Goal: Task Accomplishment & Management: Use online tool/utility

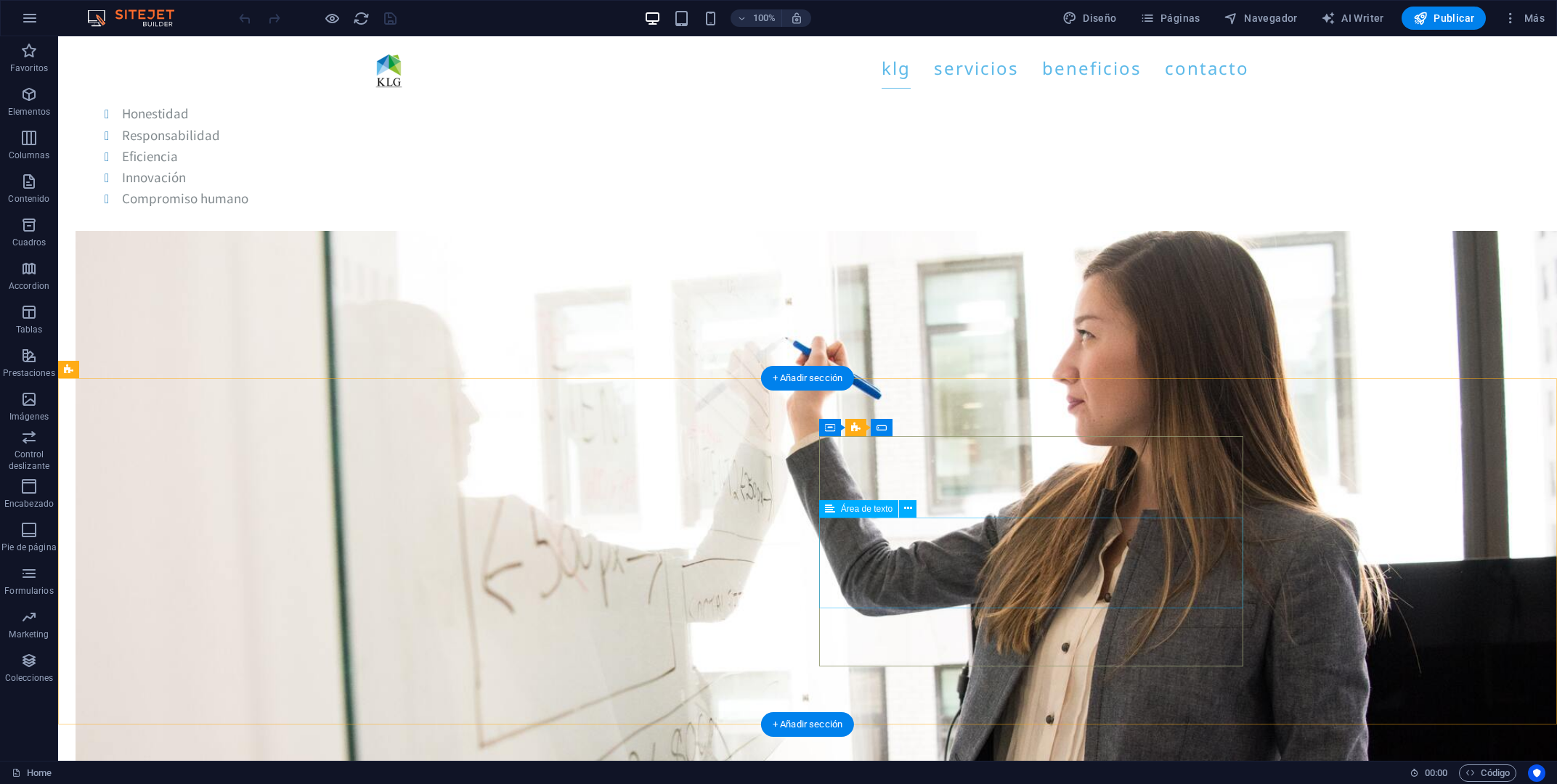
scroll to position [5389, 0]
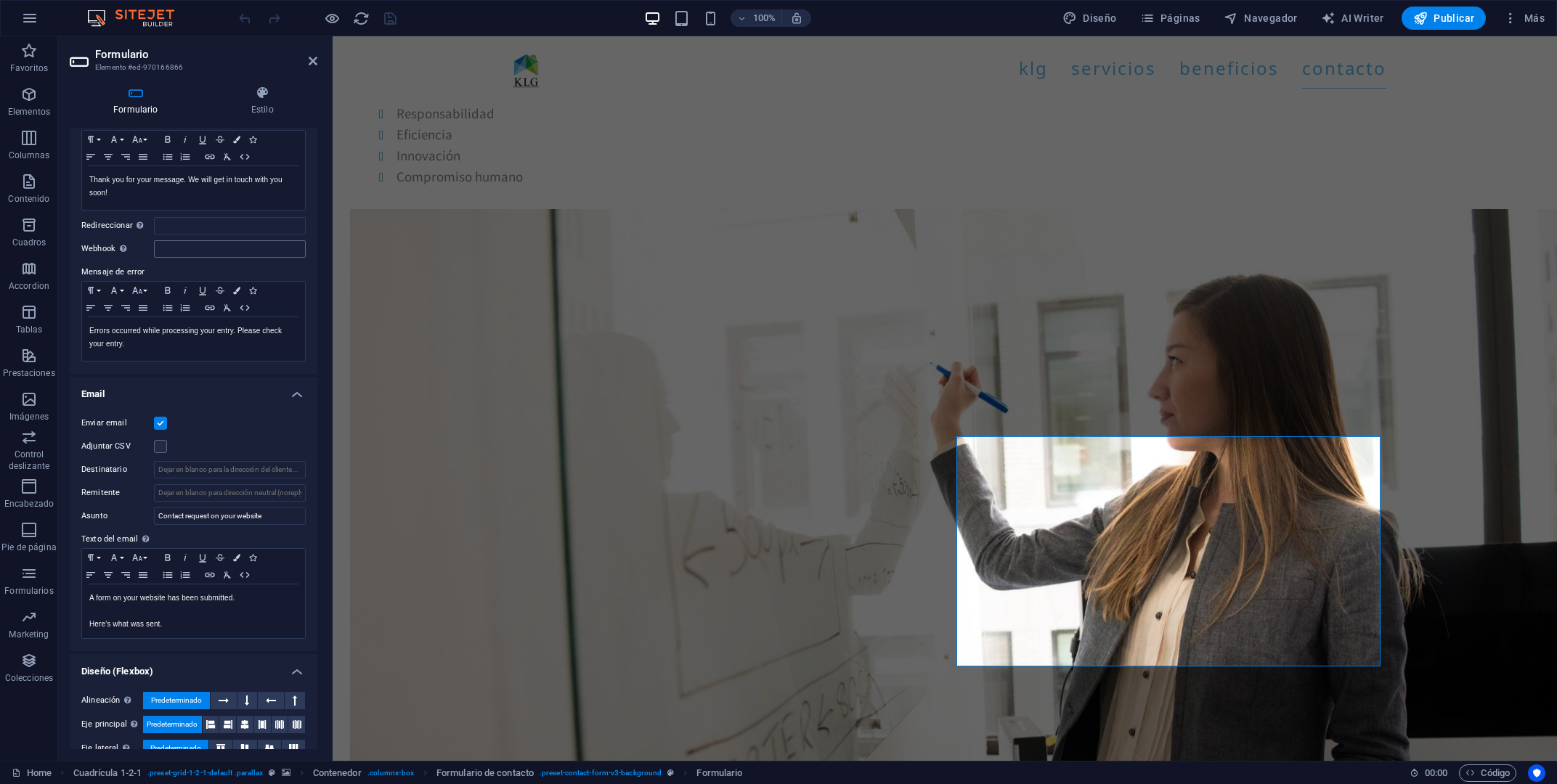
scroll to position [0, 0]
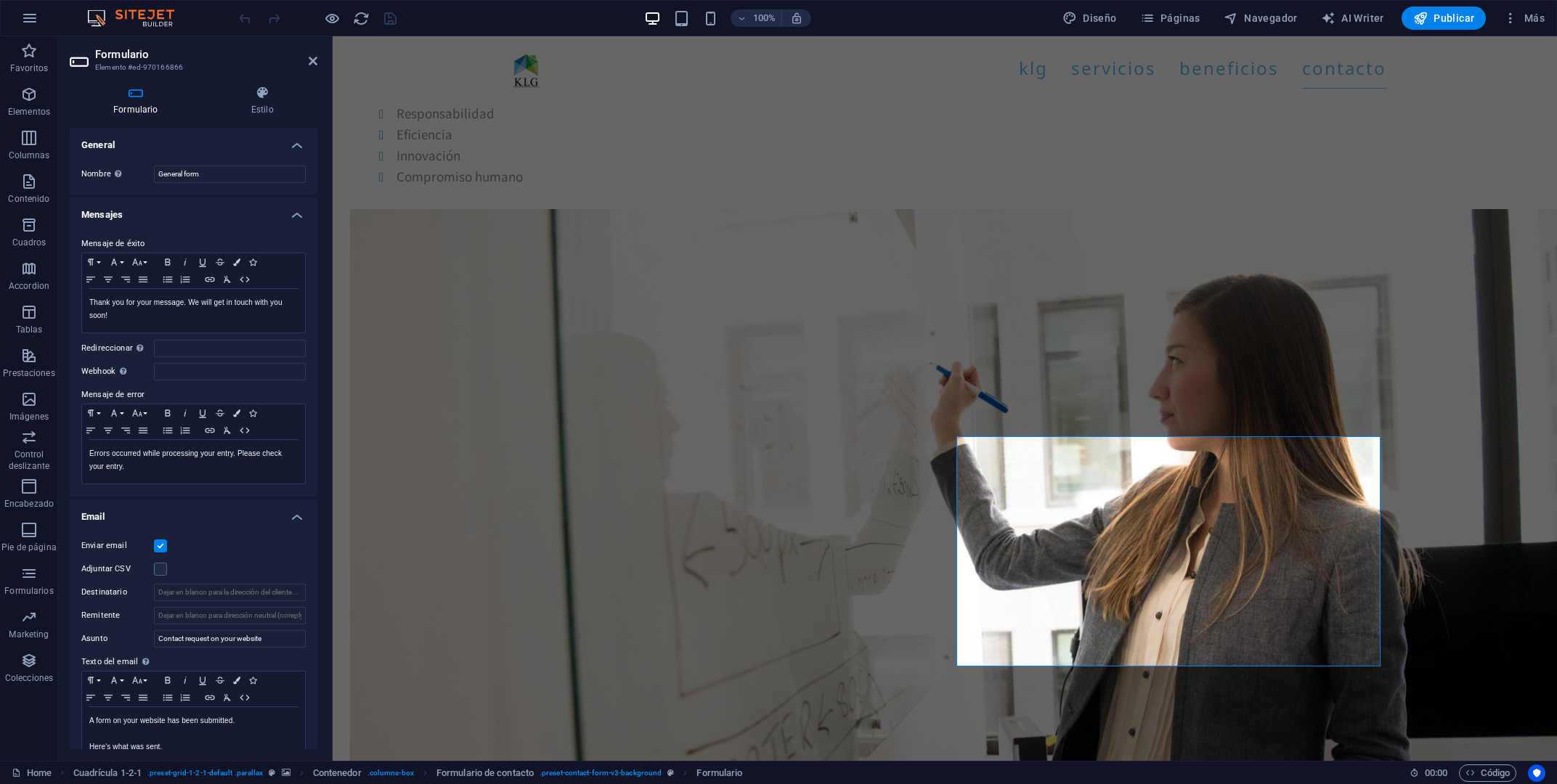
click at [114, 97] on icon at bounding box center [136, 93] width 132 height 15
click at [274, 102] on h4 "Estilo" at bounding box center [262, 101] width 109 height 31
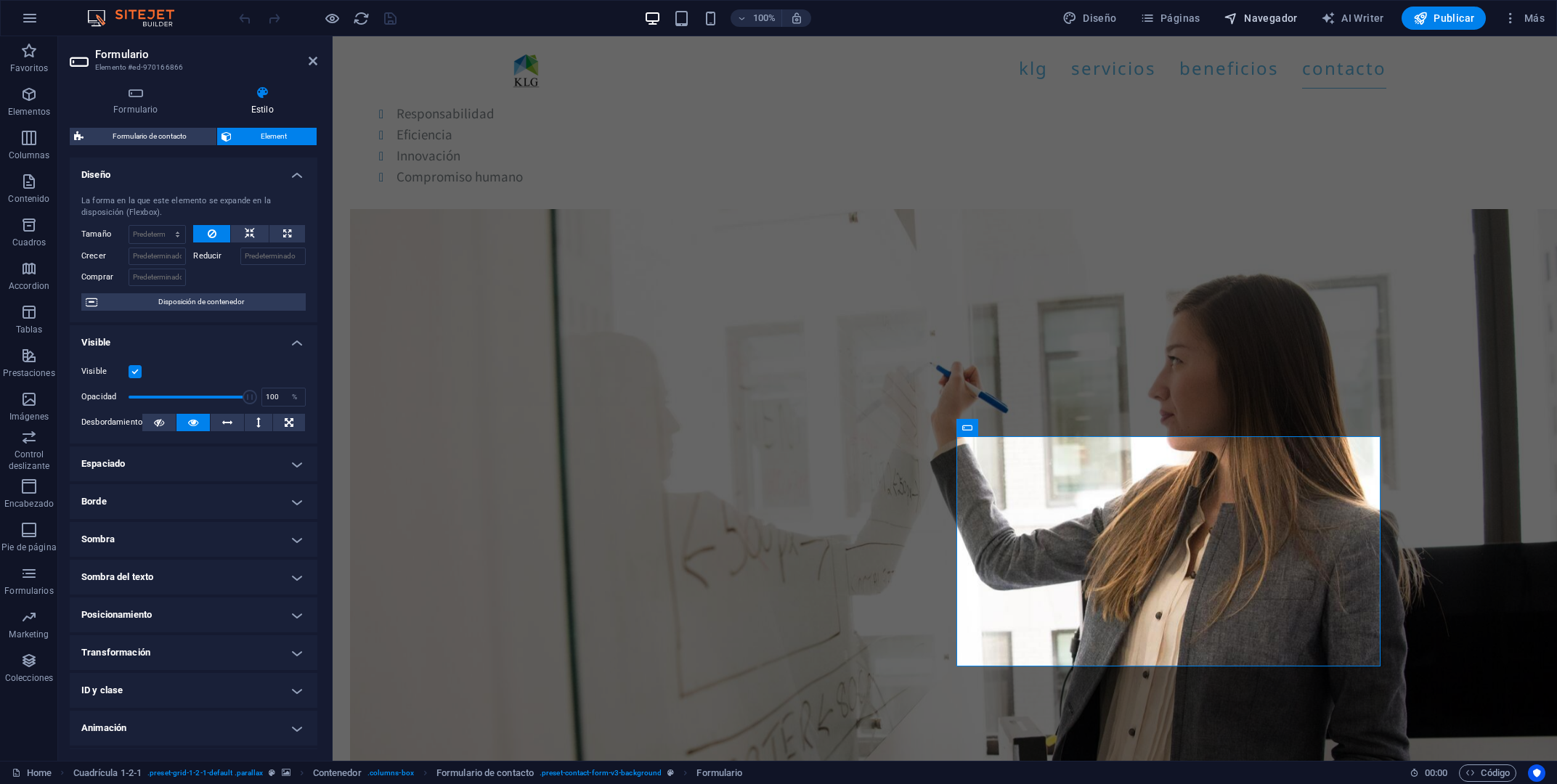
click at [1261, 10] on button "Navegador" at bounding box center [1261, 18] width 86 height 24
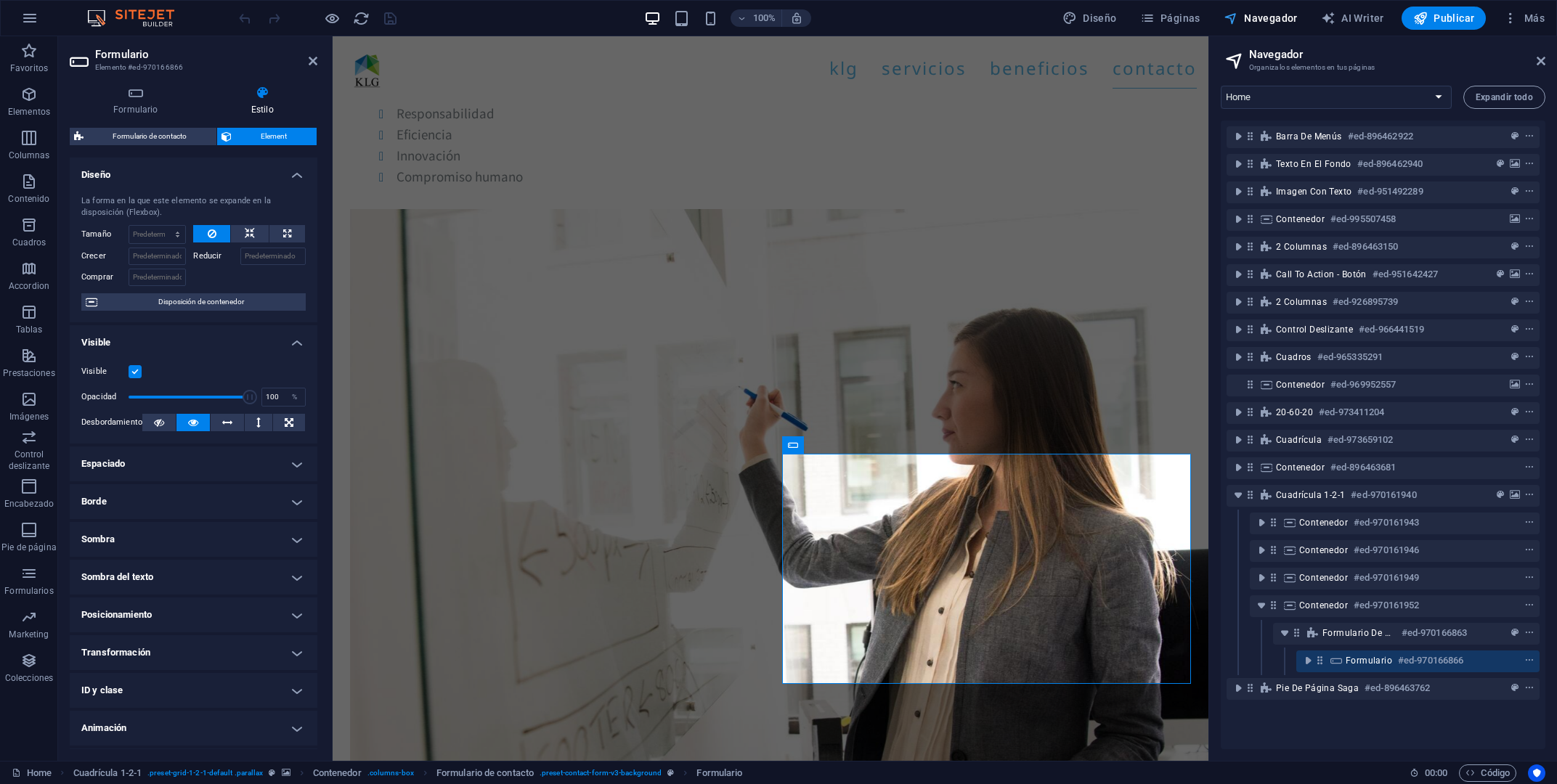
scroll to position [5405, 0]
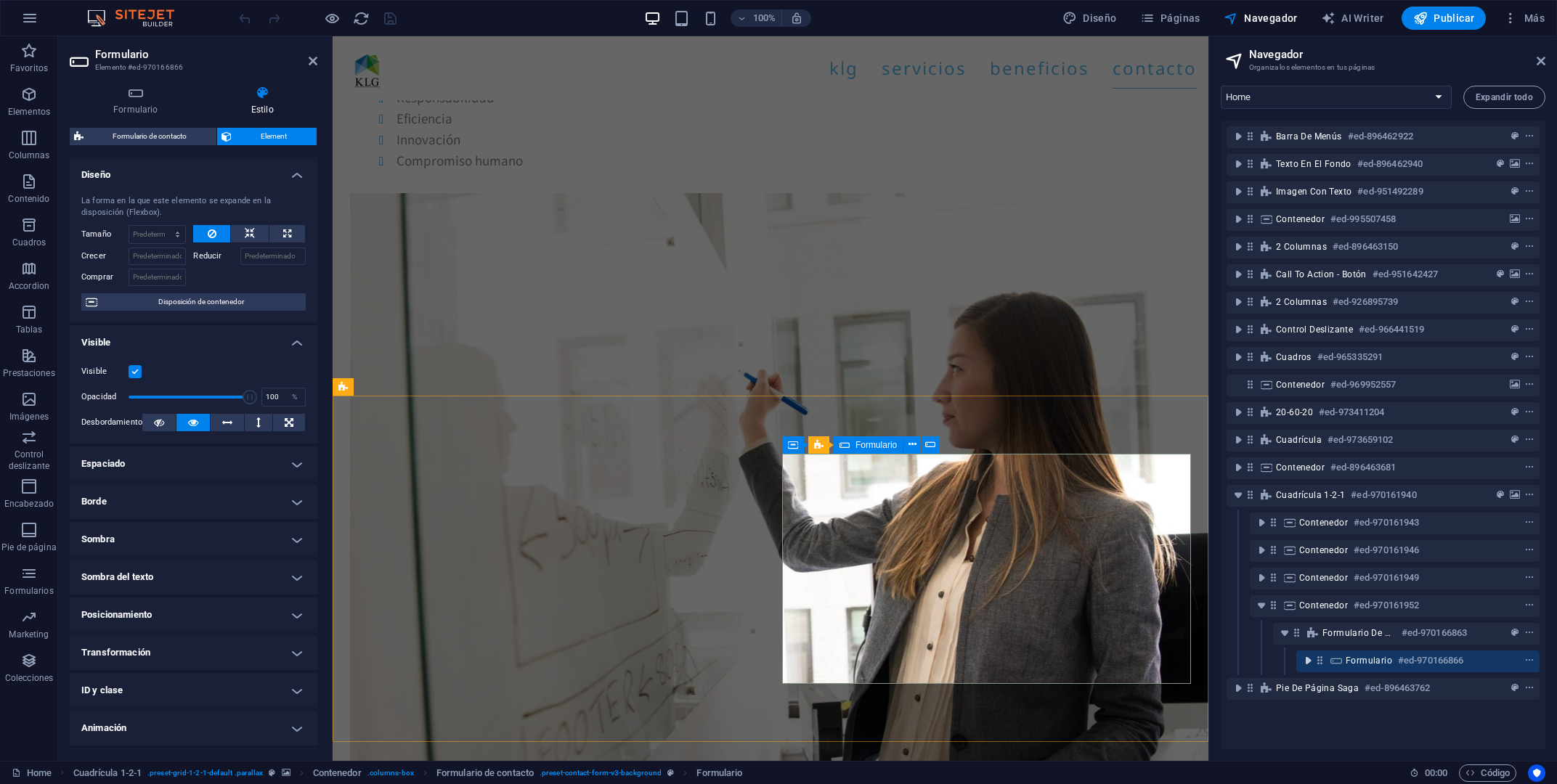
click at [1309, 658] on icon "toggle-expand" at bounding box center [1308, 661] width 15 height 15
click at [1532, 658] on icon "context-menu" at bounding box center [1530, 661] width 11 height 10
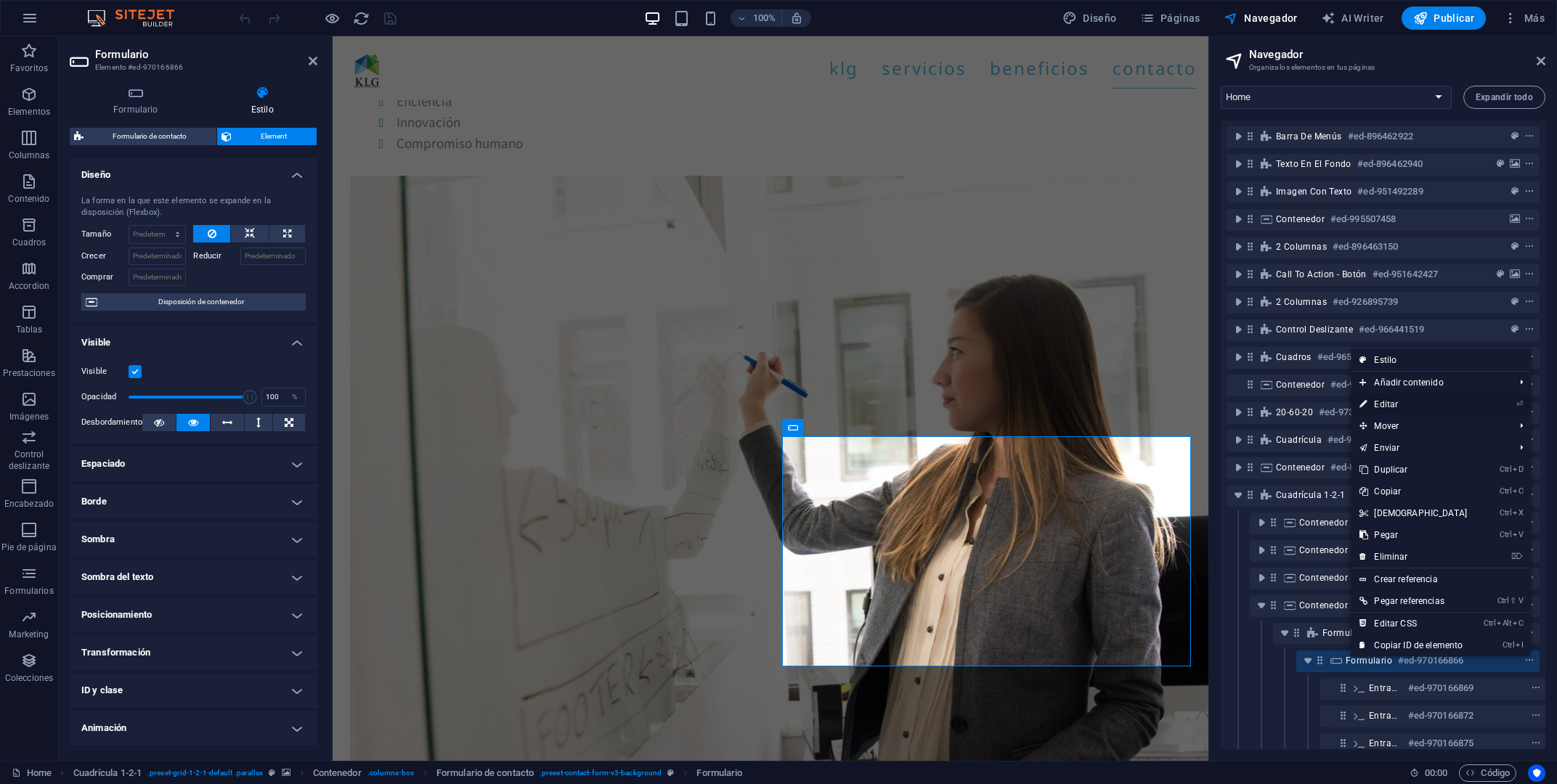
click at [1462, 404] on link "⏎ Editar" at bounding box center [1413, 404] width 125 height 22
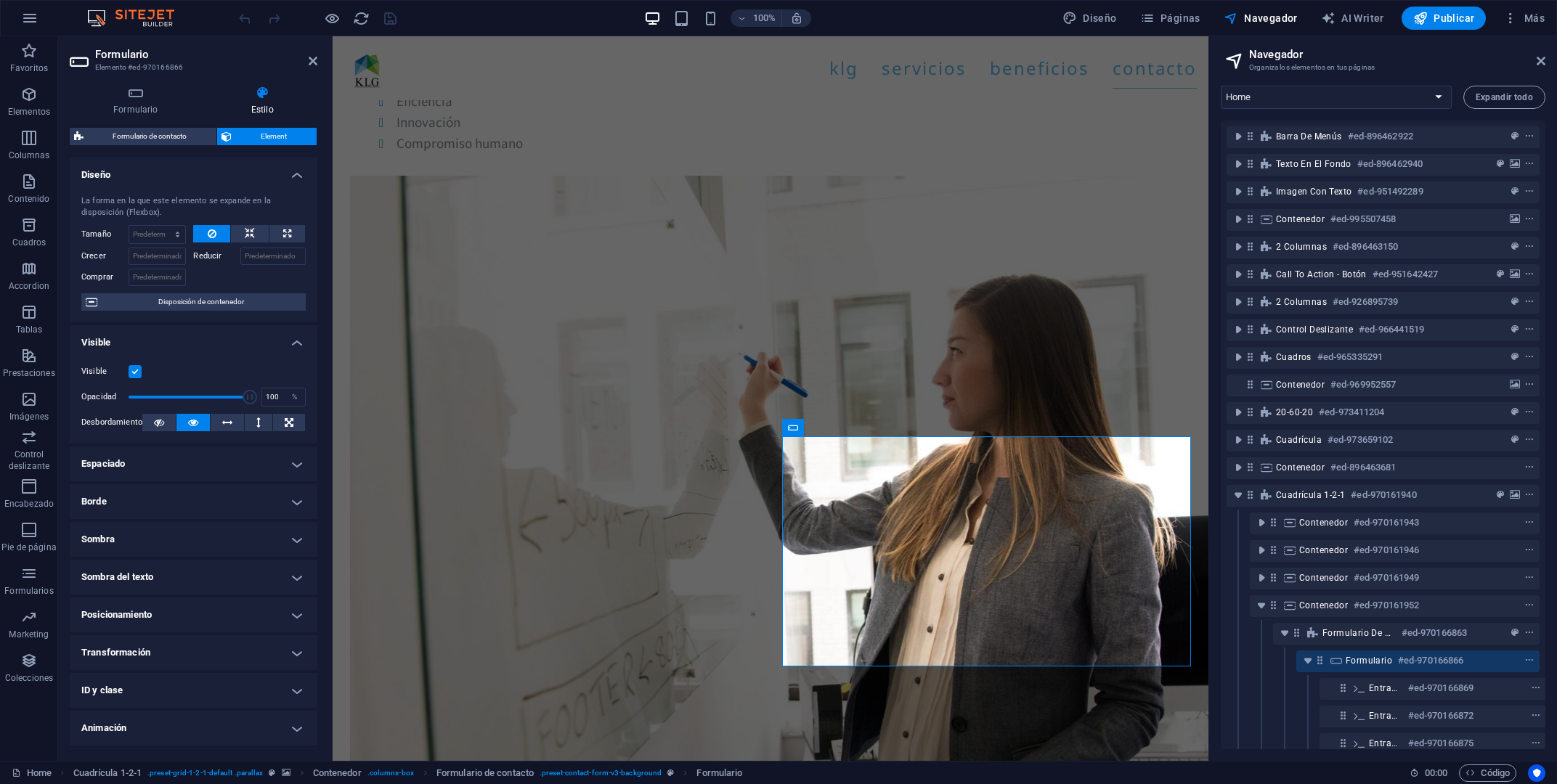
scroll to position [33, 0]
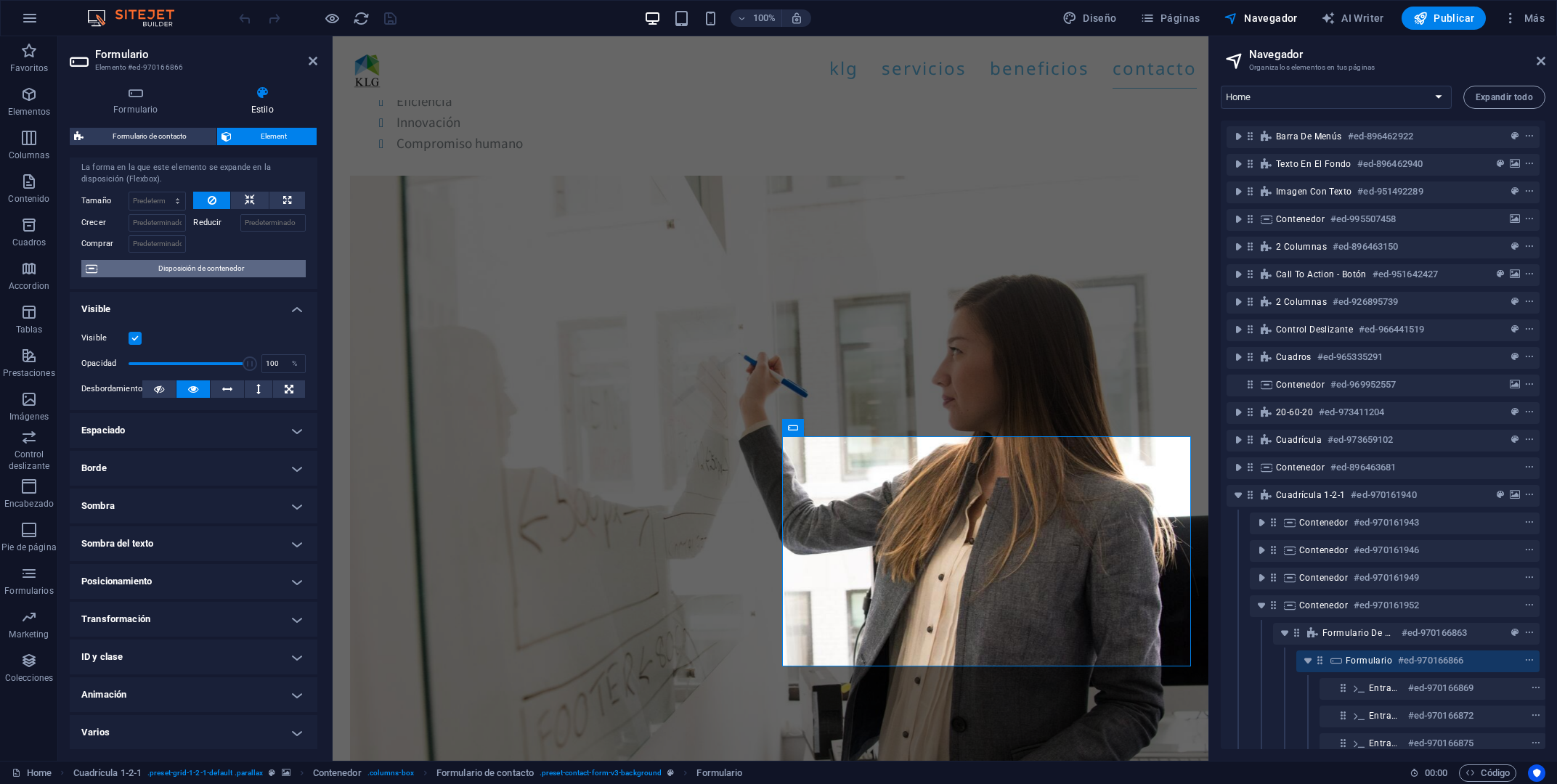
click at [201, 276] on span "Disposición de contenedor" at bounding box center [201, 269] width 200 height 18
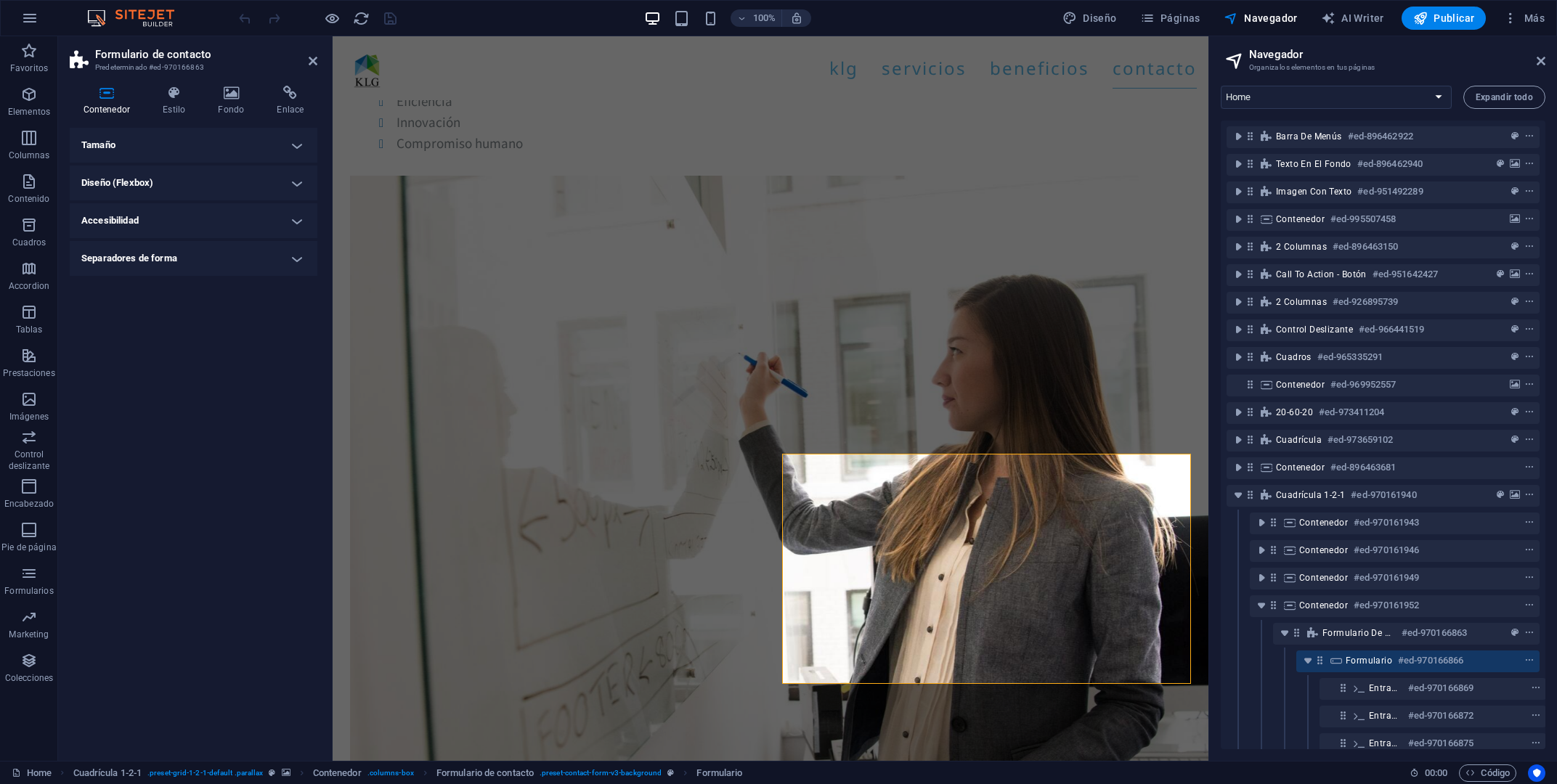
scroll to position [5405, 0]
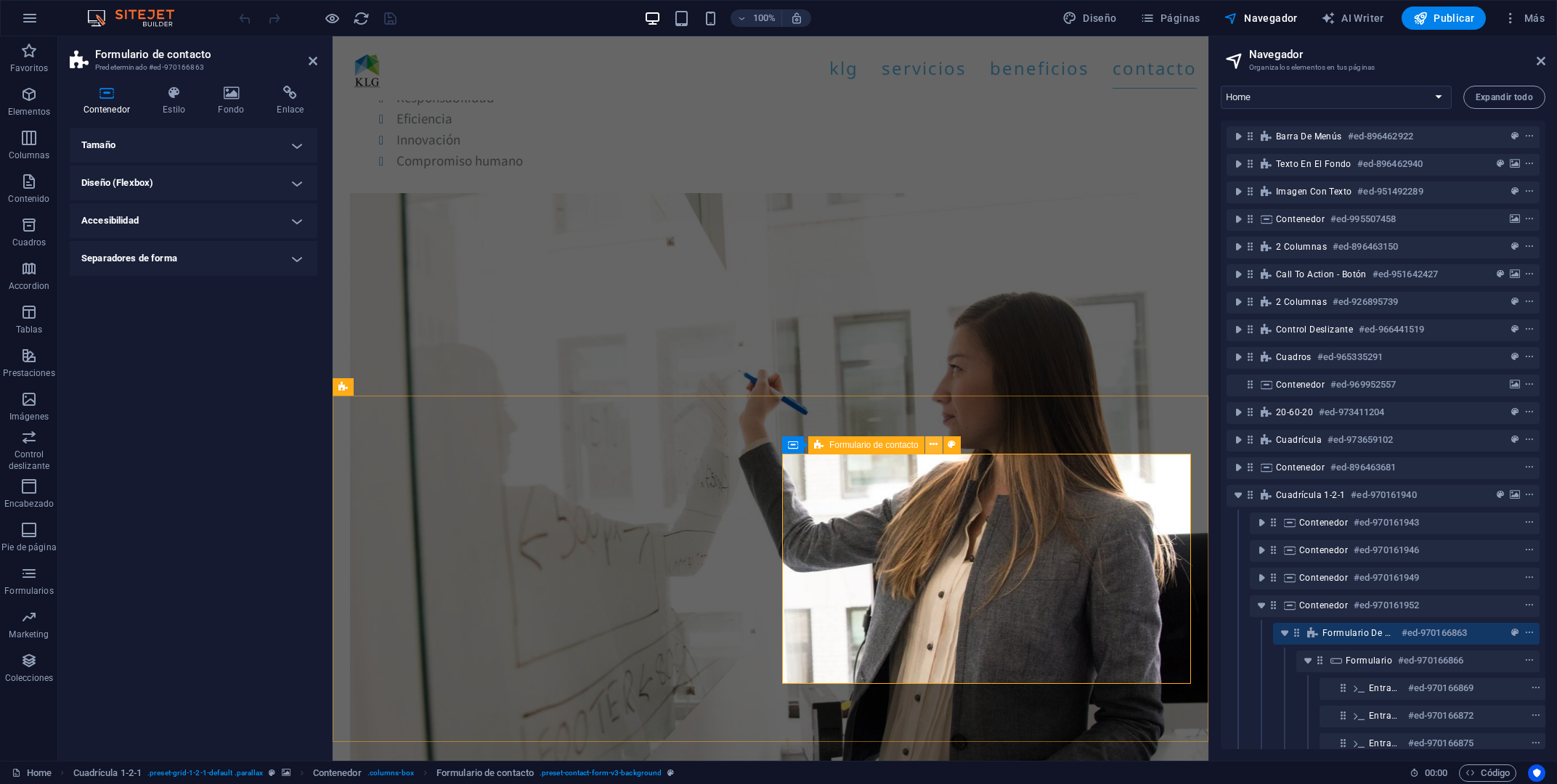
click at [928, 447] on button at bounding box center [934, 445] width 18 height 18
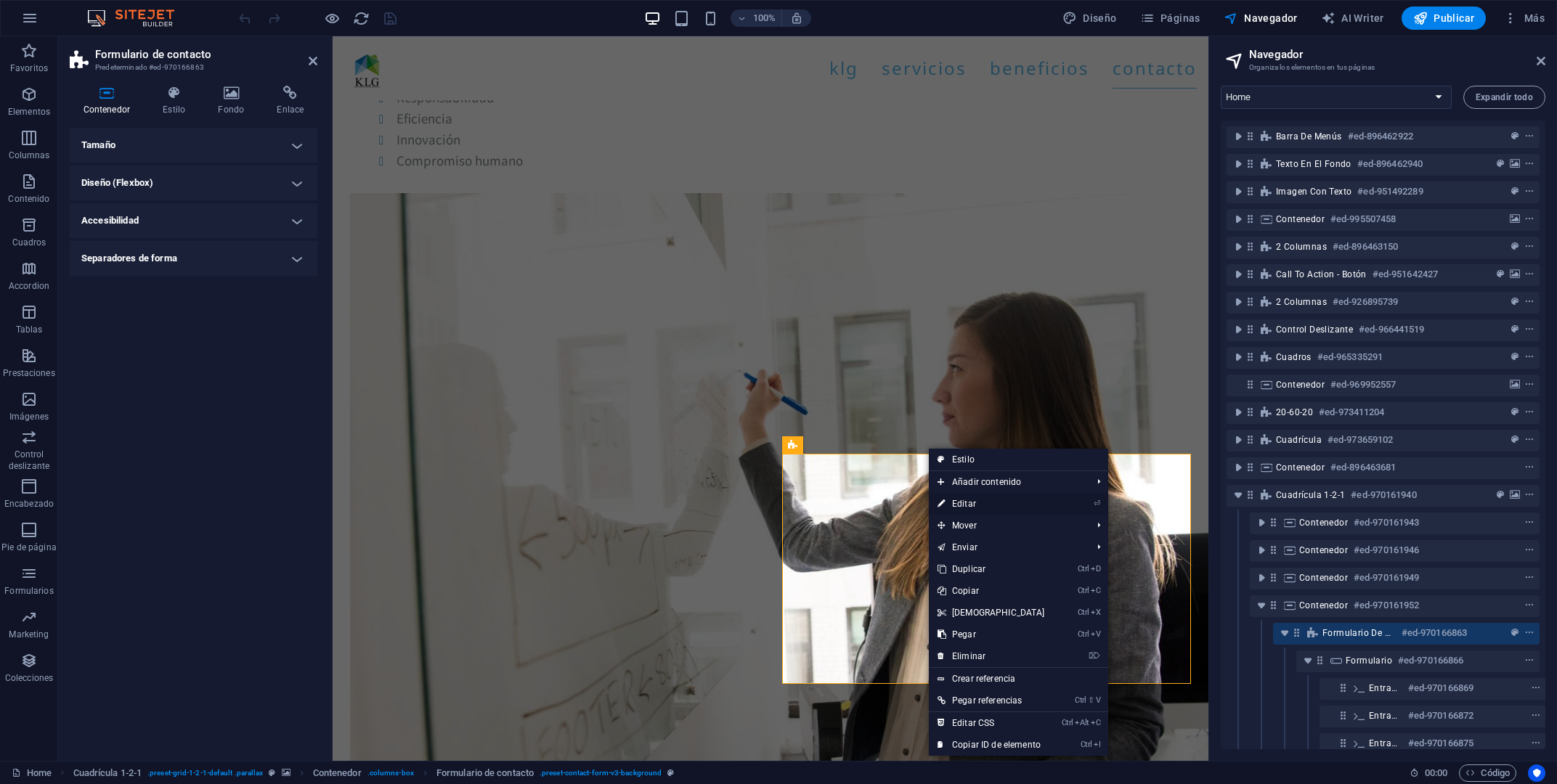
click at [986, 508] on link "⏎ Editar" at bounding box center [991, 503] width 125 height 22
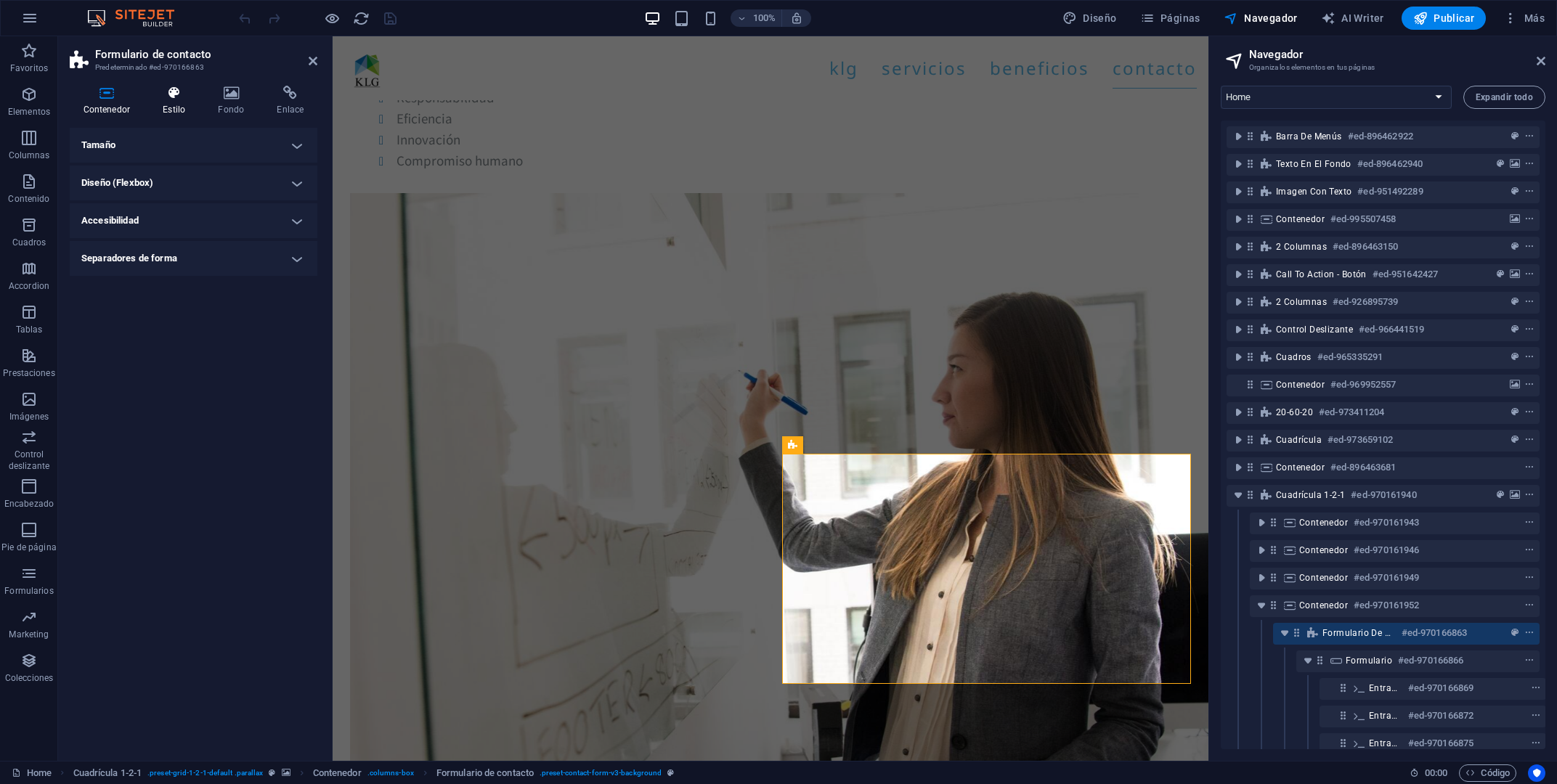
click at [173, 97] on icon at bounding box center [174, 93] width 49 height 15
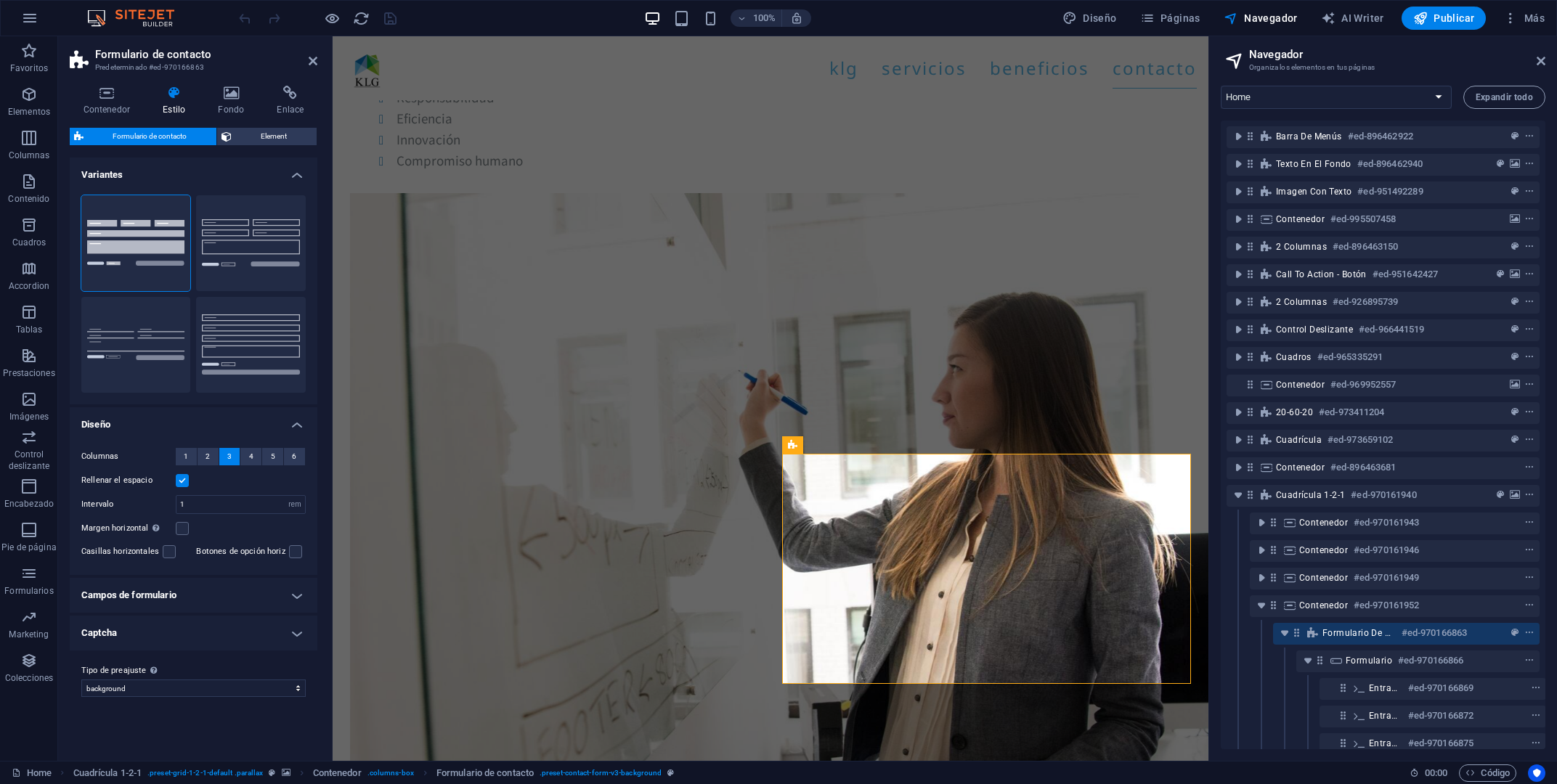
click at [215, 599] on h4 "Campos de formulario" at bounding box center [193, 596] width 248 height 35
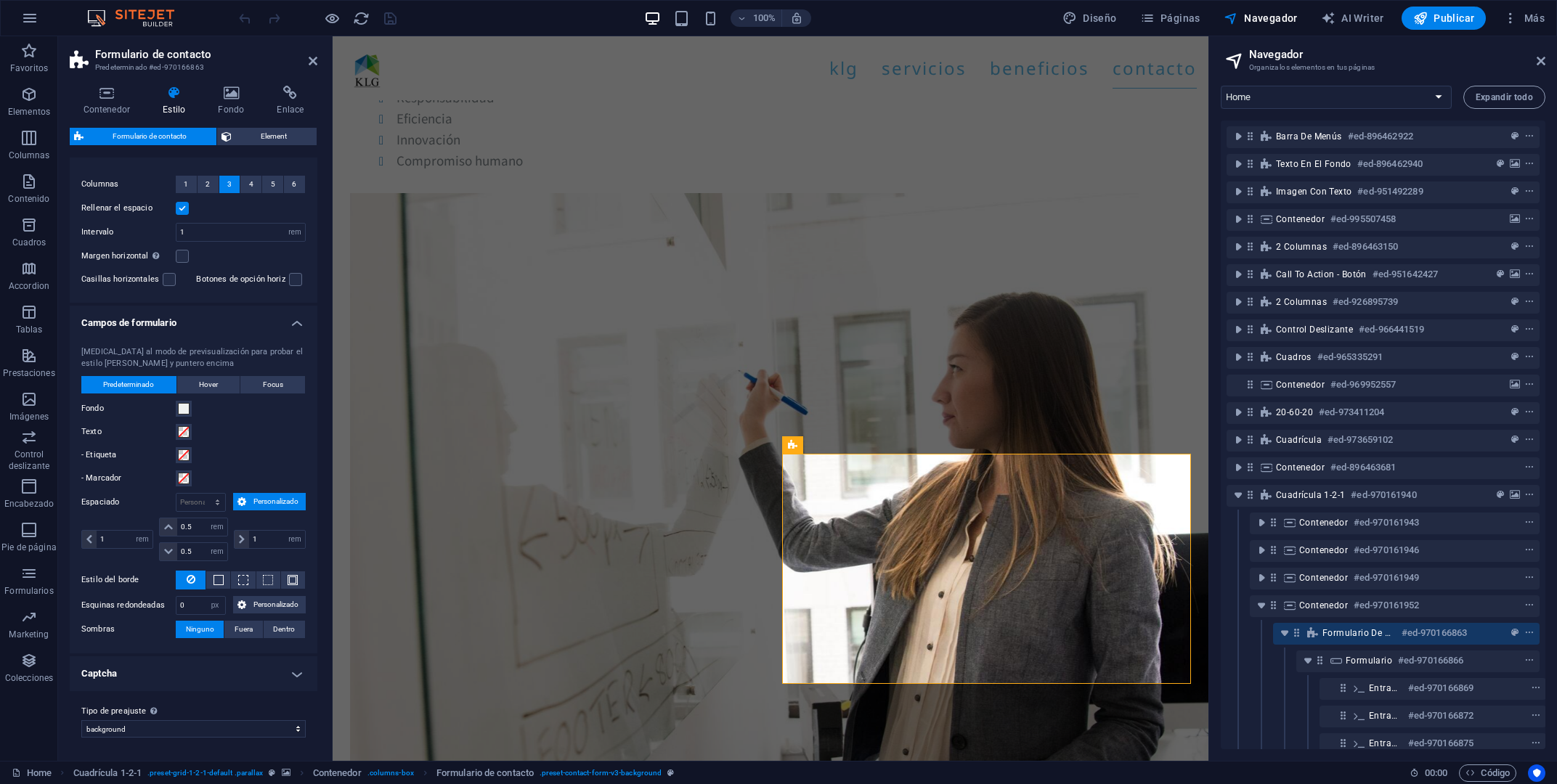
click at [223, 667] on h4 "Captcha" at bounding box center [193, 674] width 248 height 35
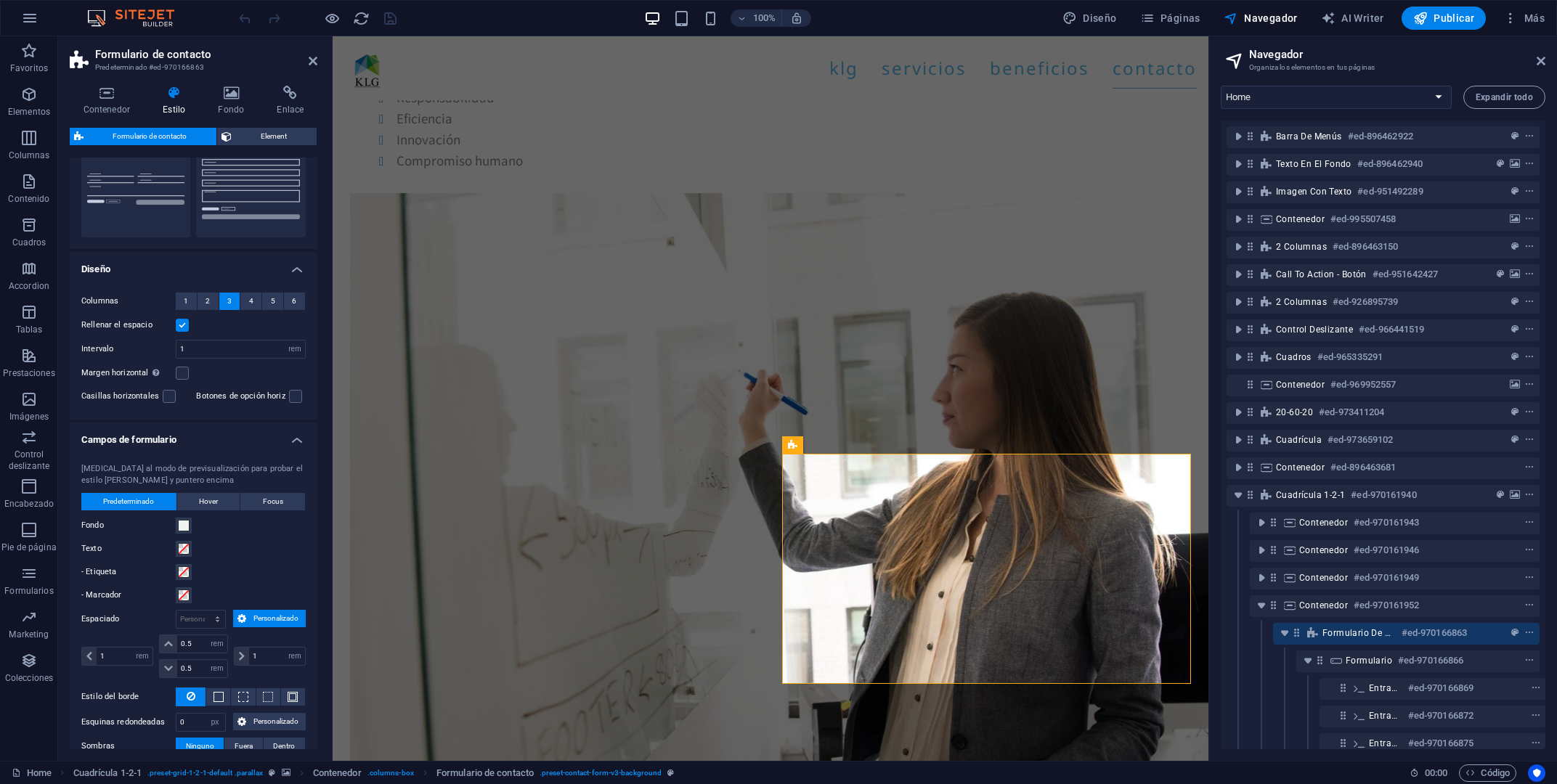
scroll to position [0, 0]
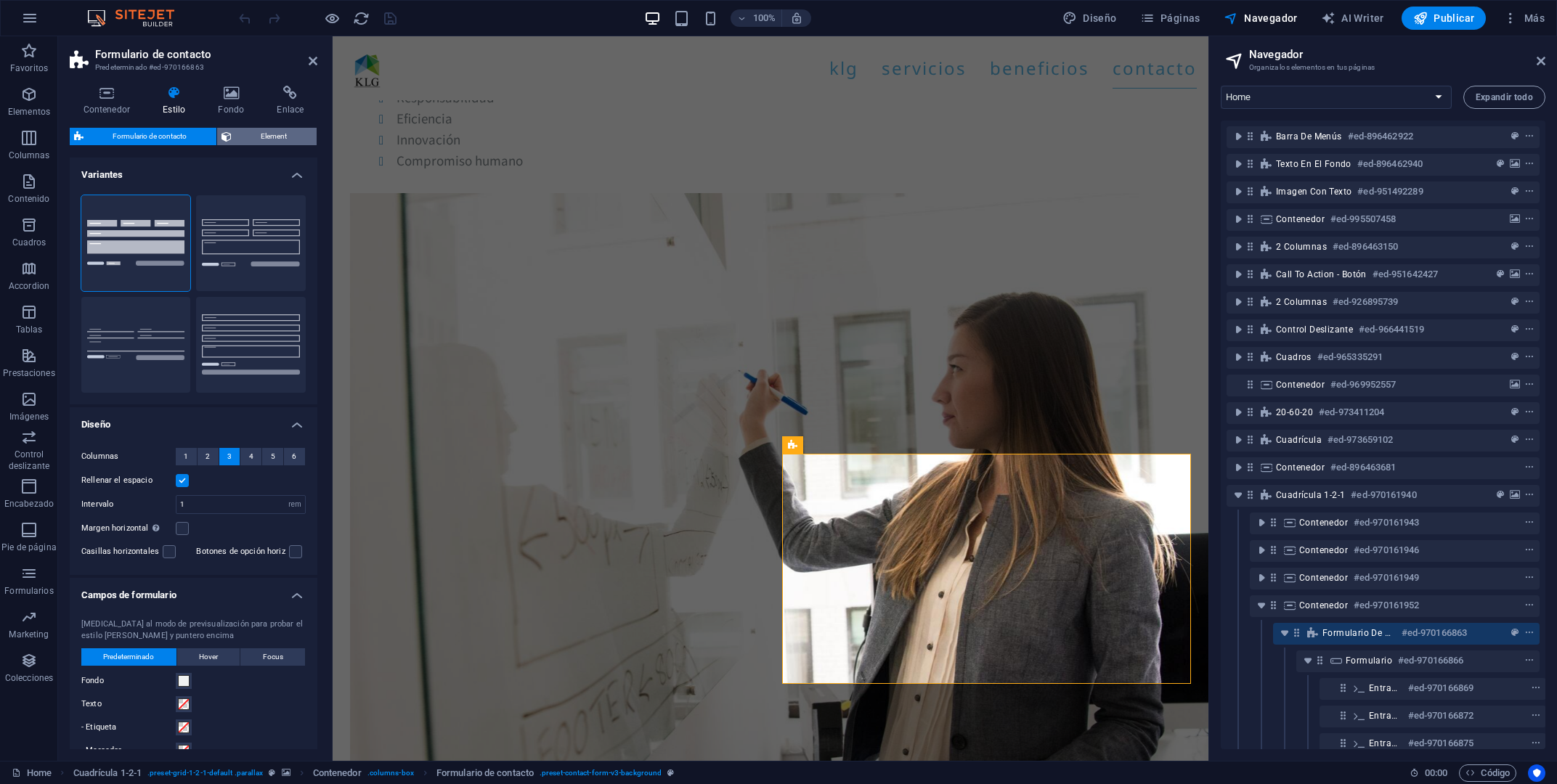
click at [275, 133] on span "Element" at bounding box center [274, 136] width 76 height 18
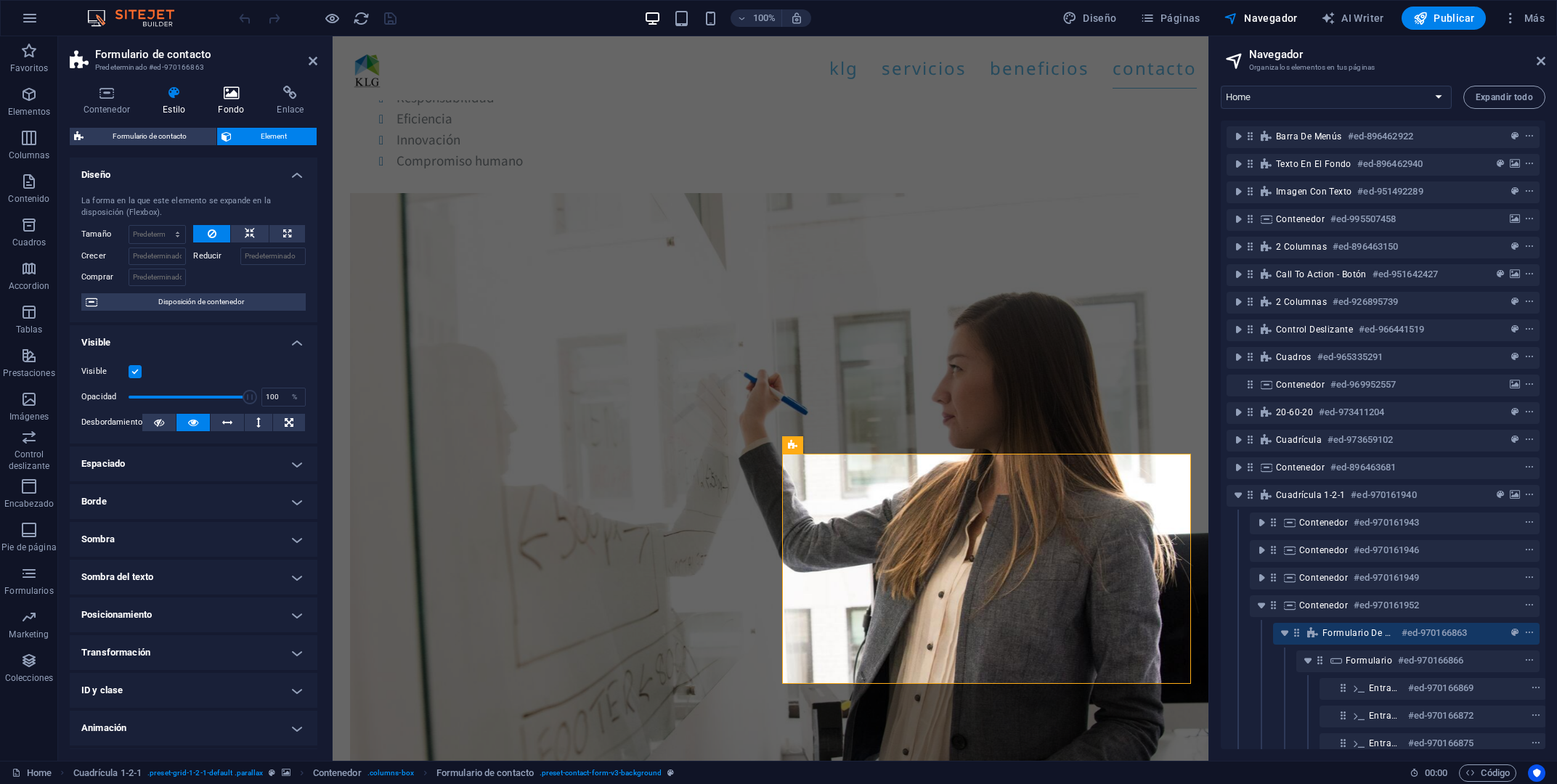
click at [233, 100] on icon at bounding box center [231, 93] width 53 height 15
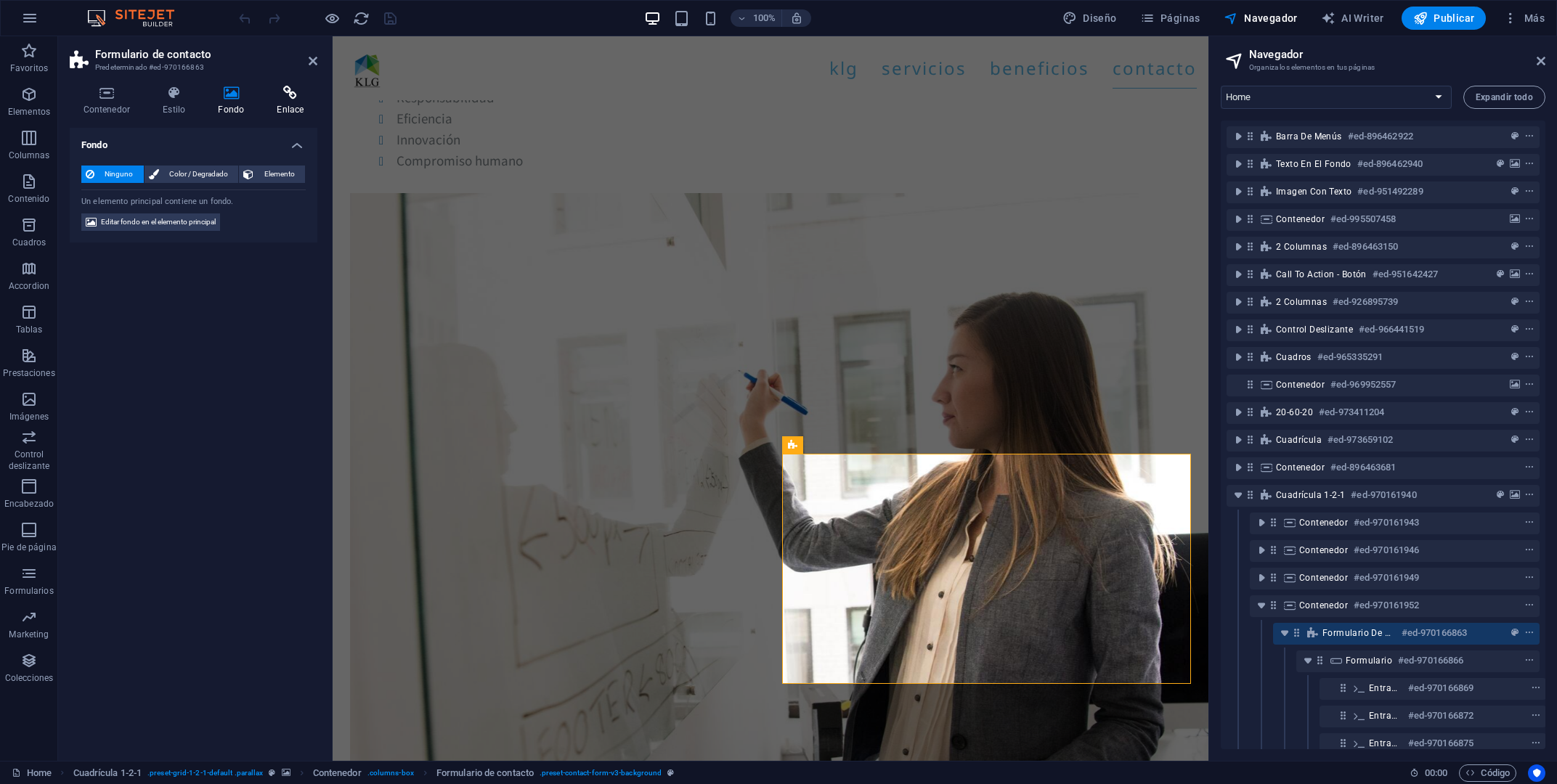
click at [279, 97] on icon at bounding box center [290, 93] width 53 height 15
click at [110, 108] on h4 "Contenedor" at bounding box center [109, 101] width 80 height 31
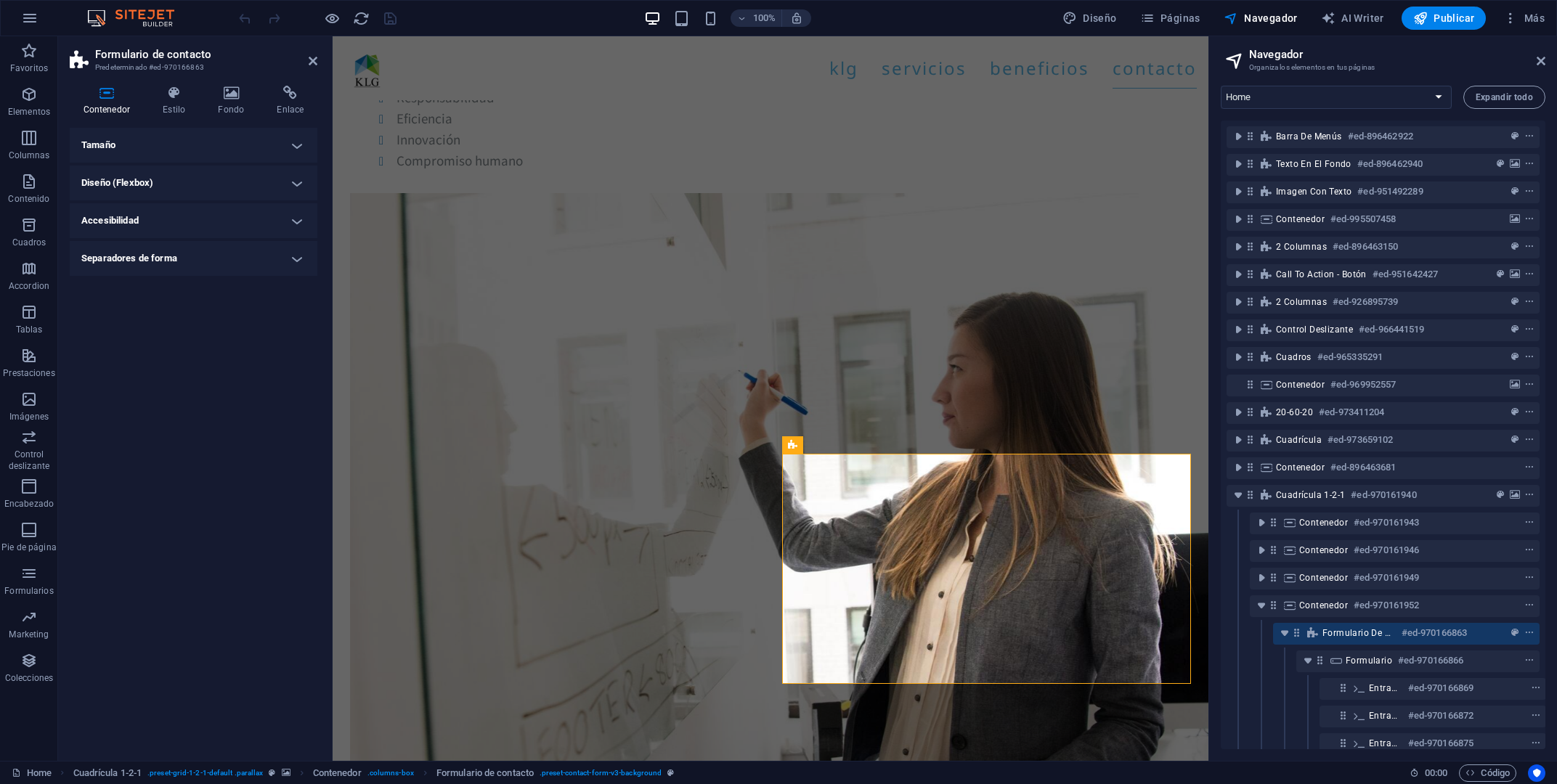
click at [217, 220] on h4 "Accesibilidad" at bounding box center [193, 220] width 248 height 35
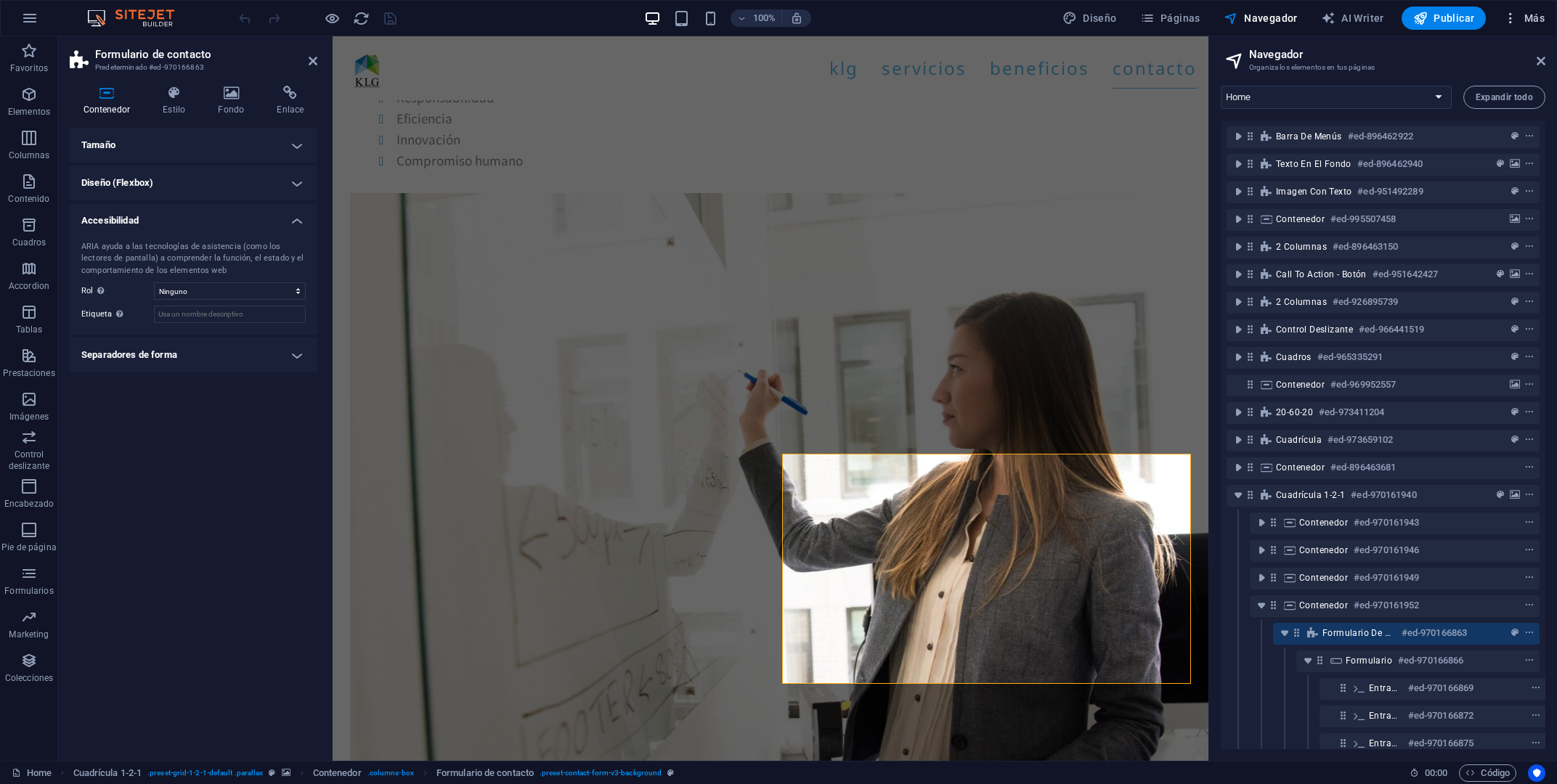
click at [1530, 15] on span "Más" at bounding box center [1524, 18] width 41 height 15
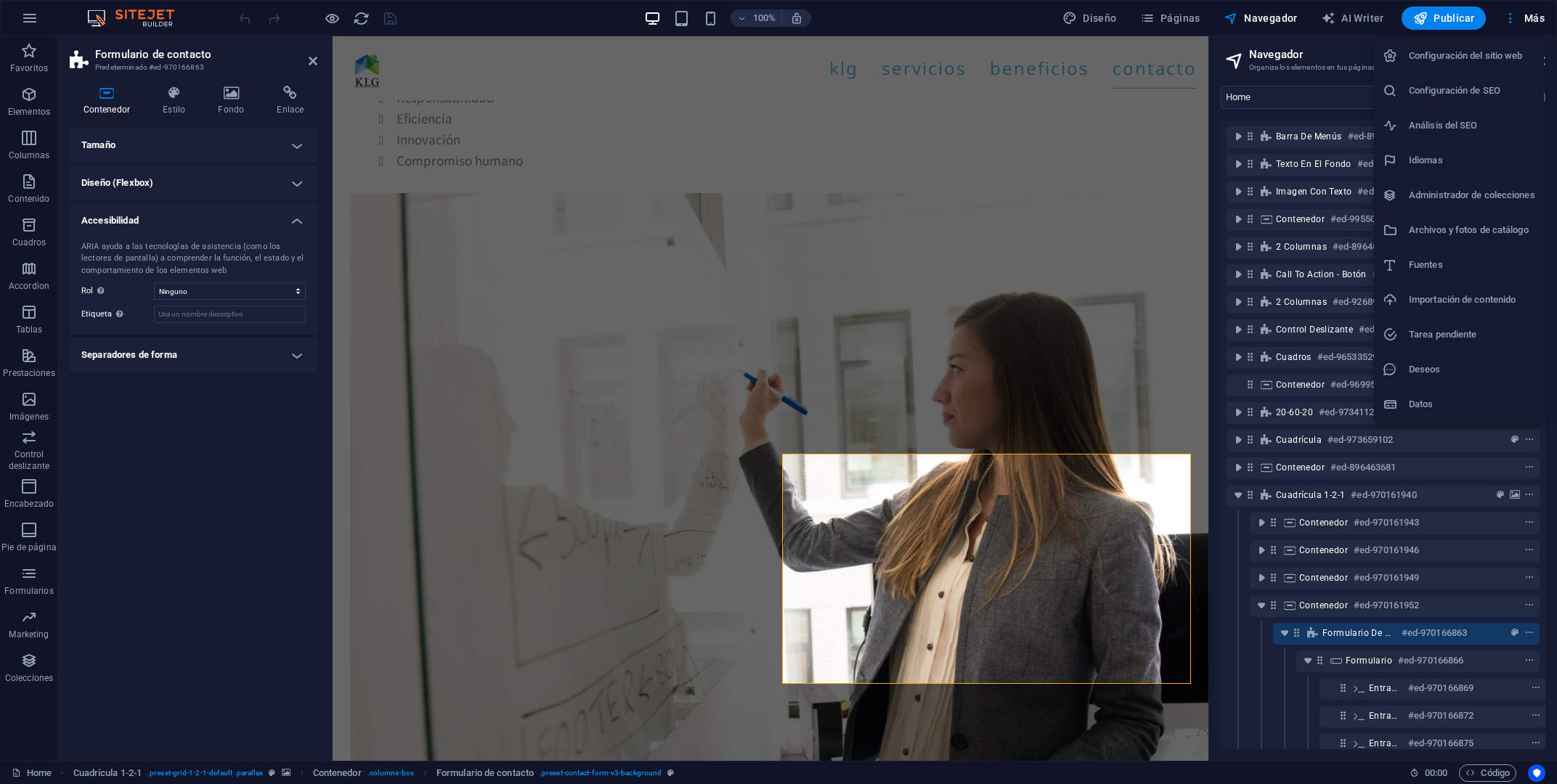
click at [1465, 54] on h6 "Configuración del sitio web" at bounding box center [1472, 56] width 126 height 18
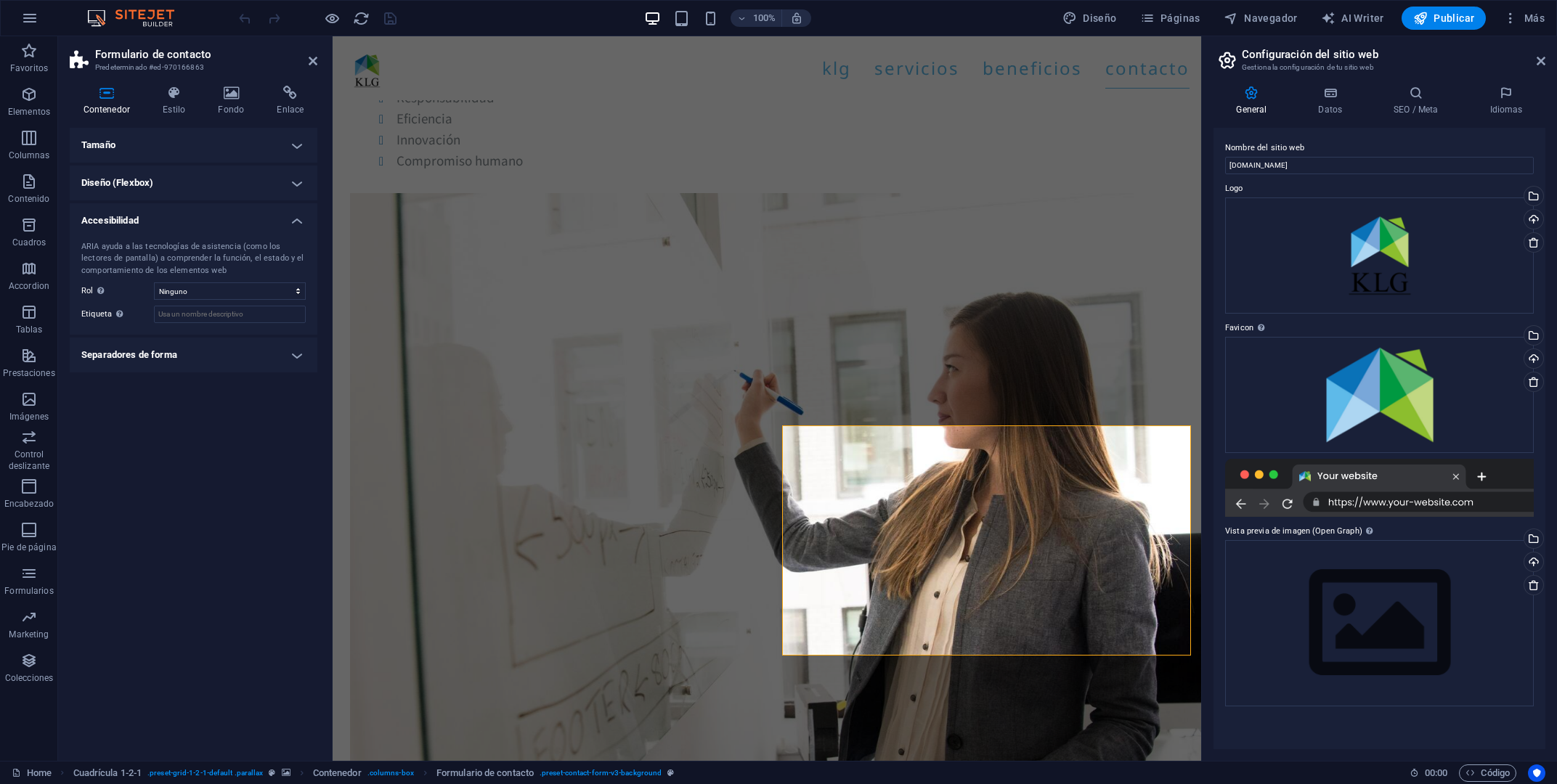
scroll to position [5433, 0]
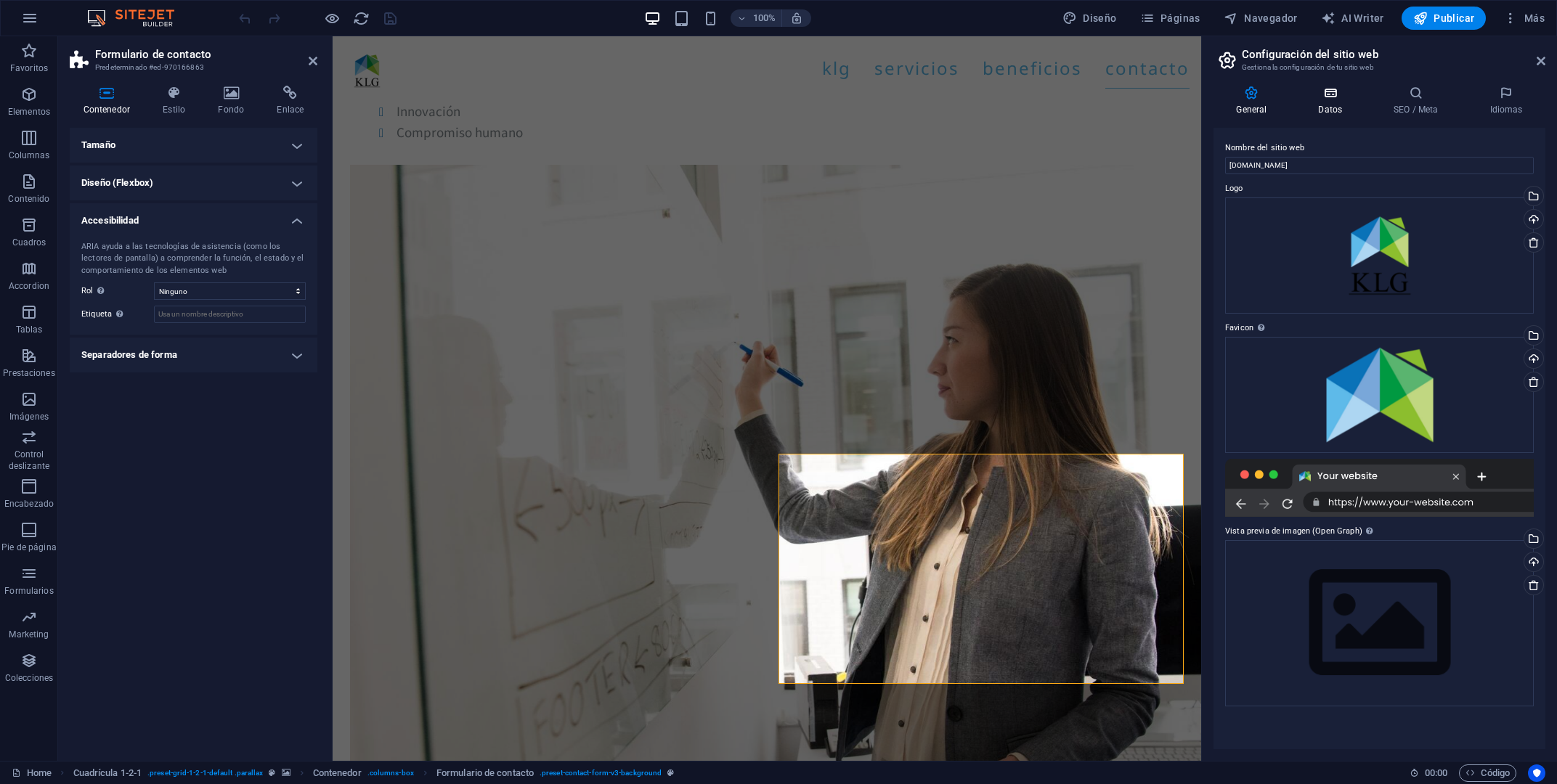
click at [1330, 94] on icon at bounding box center [1330, 93] width 70 height 15
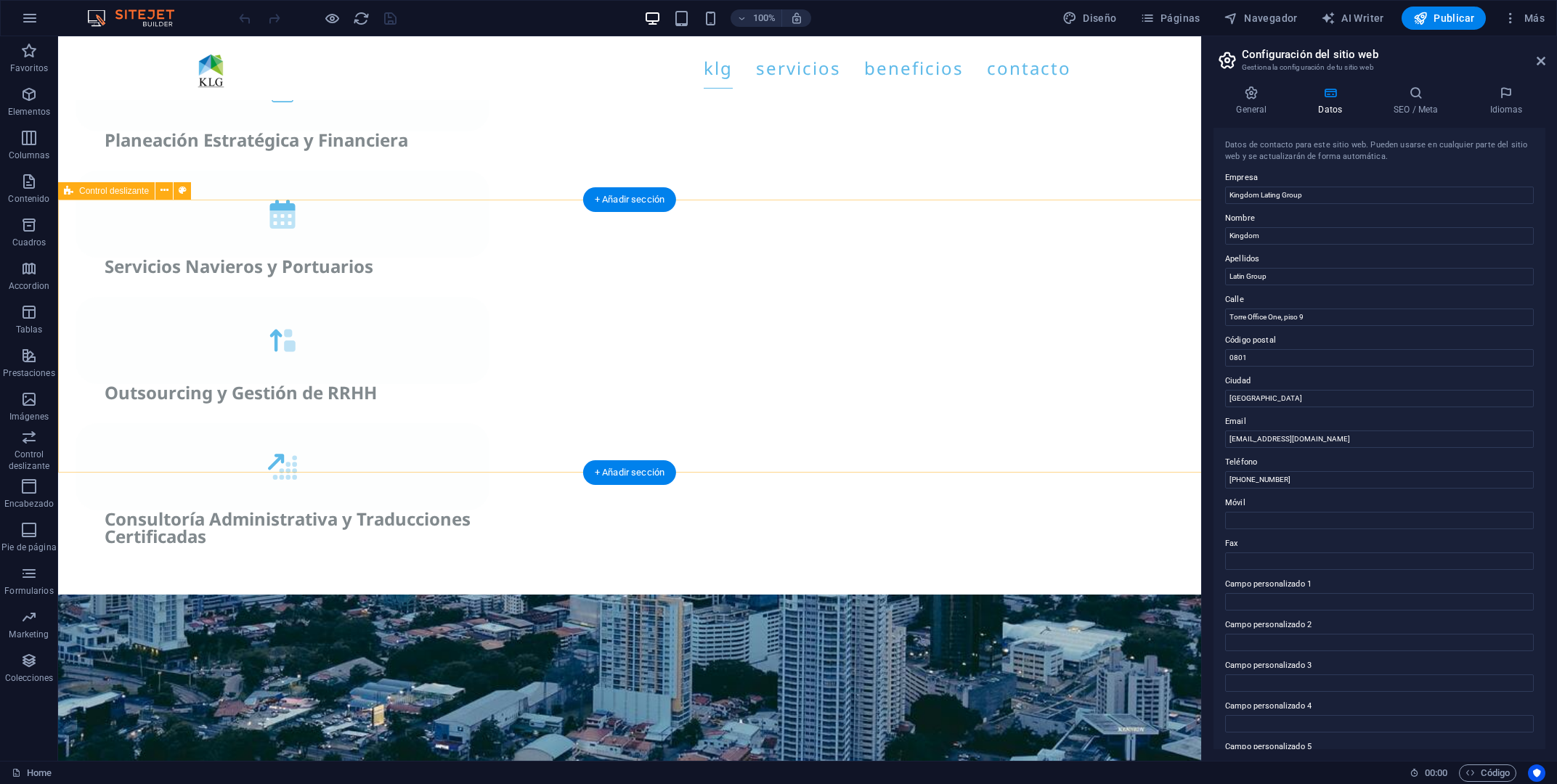
scroll to position [2514, 0]
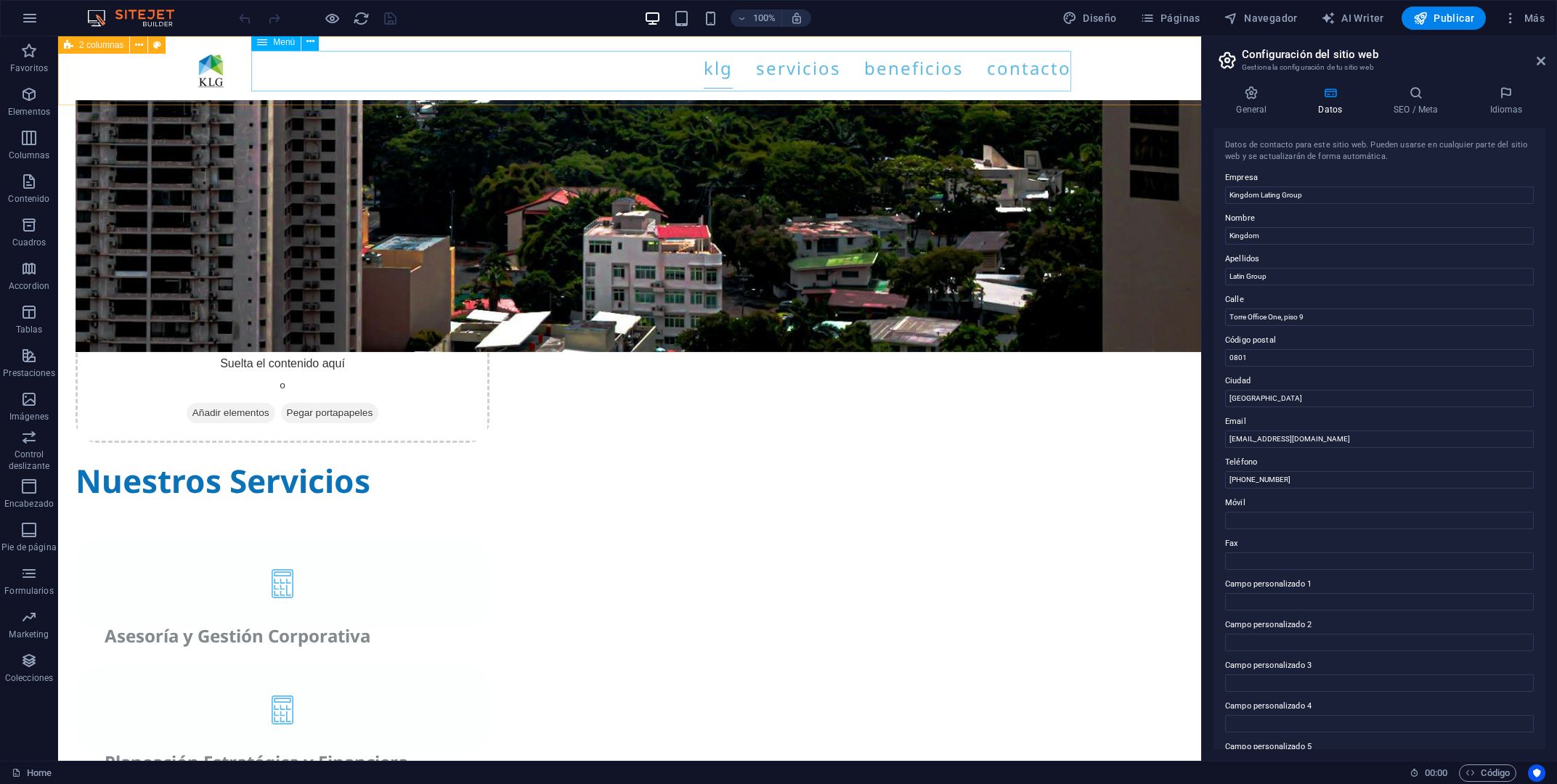
click at [834, 76] on nav "KLG Servicios Beneficios Contacto" at bounding box center [629, 68] width 883 height 40
click at [716, 74] on nav "KLG Servicios Beneficios Contacto" at bounding box center [629, 68] width 883 height 40
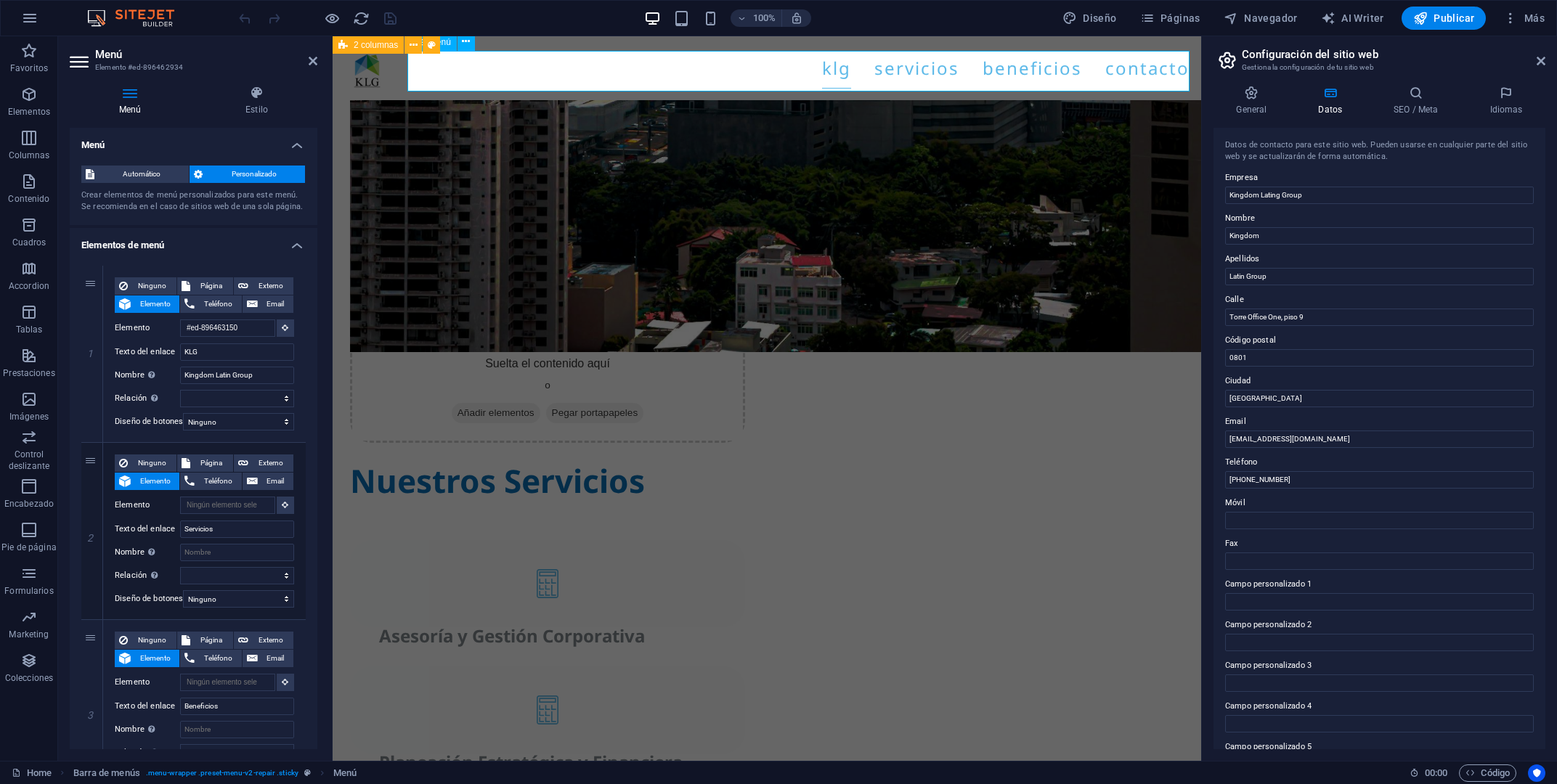
click at [839, 75] on nav "KLG Servicios Beneficios Contacto" at bounding box center [766, 68] width 845 height 40
click at [1116, 23] on span "Diseño" at bounding box center [1090, 18] width 54 height 15
select select "px"
select select "400"
select select "px"
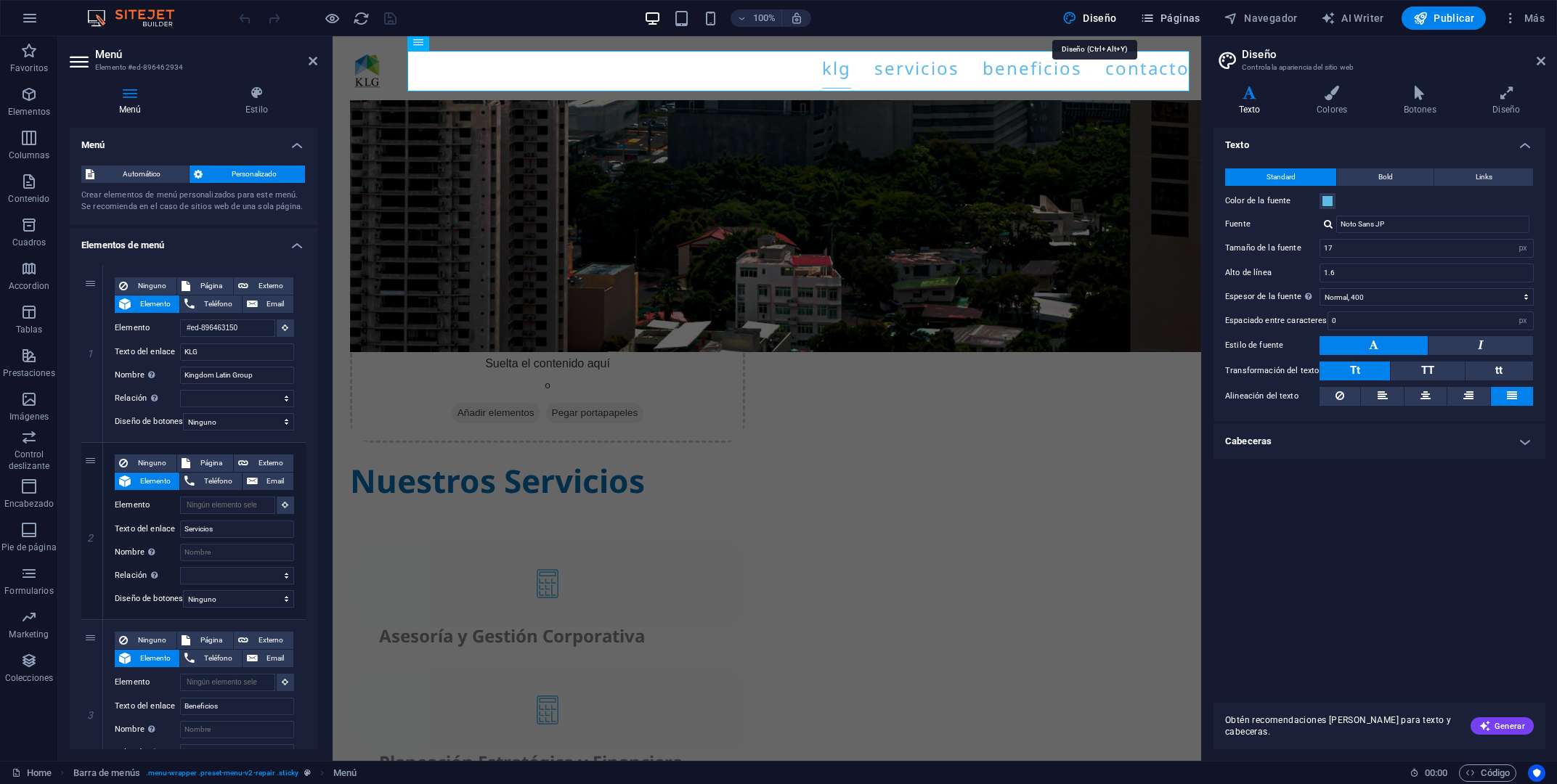
click at [1168, 22] on span "Páginas" at bounding box center [1170, 18] width 60 height 15
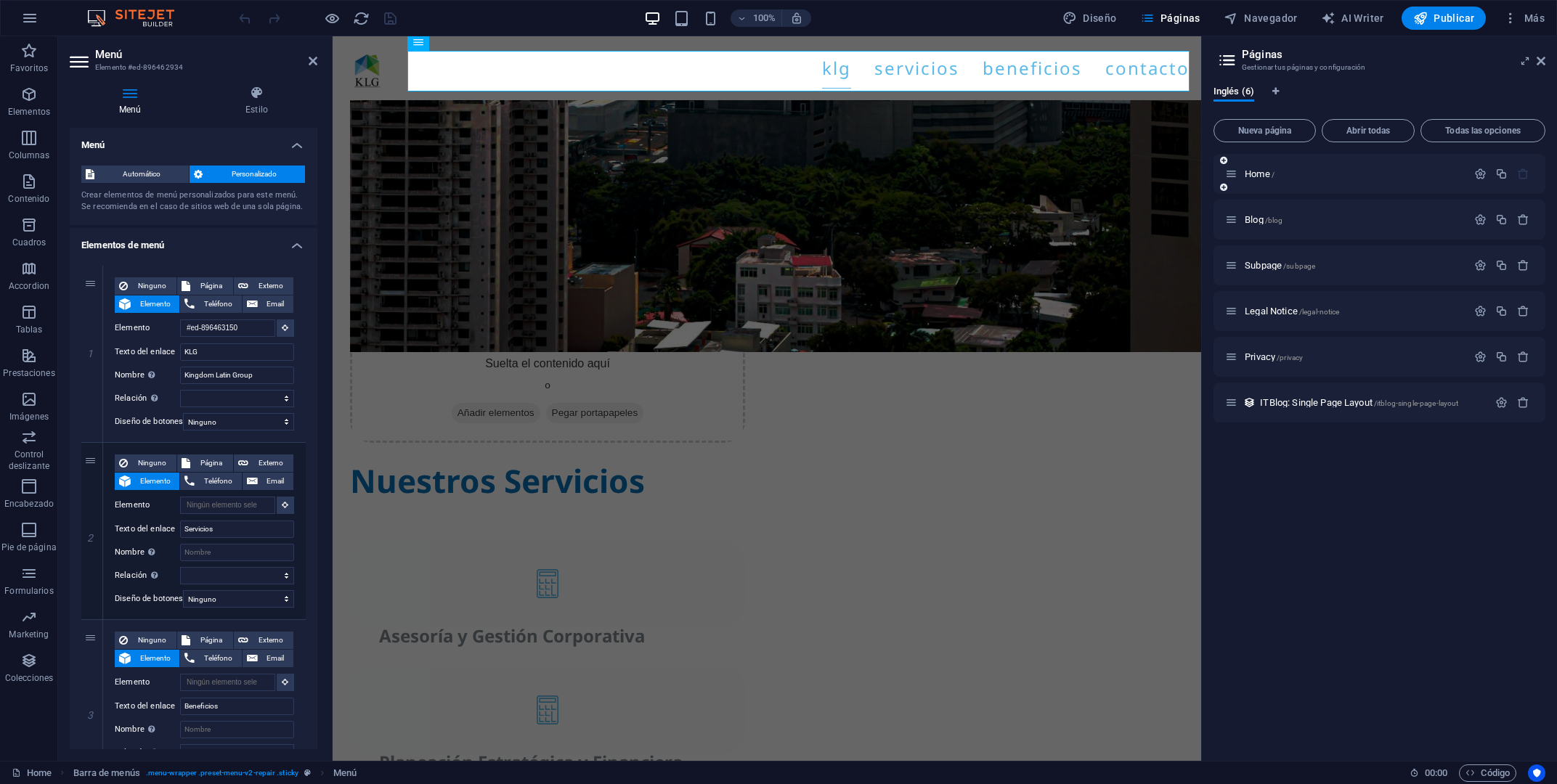
click at [1233, 172] on icon at bounding box center [1231, 174] width 12 height 12
drag, startPoint x: 1233, startPoint y: 172, endPoint x: 1245, endPoint y: 230, distance: 59.2
click at [1245, 230] on div "Home / Blog /blog Subpage /subpage Legal Notice /legal-notice Privacy /privacy …" at bounding box center [1379, 288] width 332 height 269
drag, startPoint x: 1231, startPoint y: 220, endPoint x: 1230, endPoint y: 165, distance: 55.0
click at [1230, 165] on div "Blog /blog Home / Subpage /subpage Legal Notice /legal-notice Privacy /privacy …" at bounding box center [1379, 288] width 332 height 269
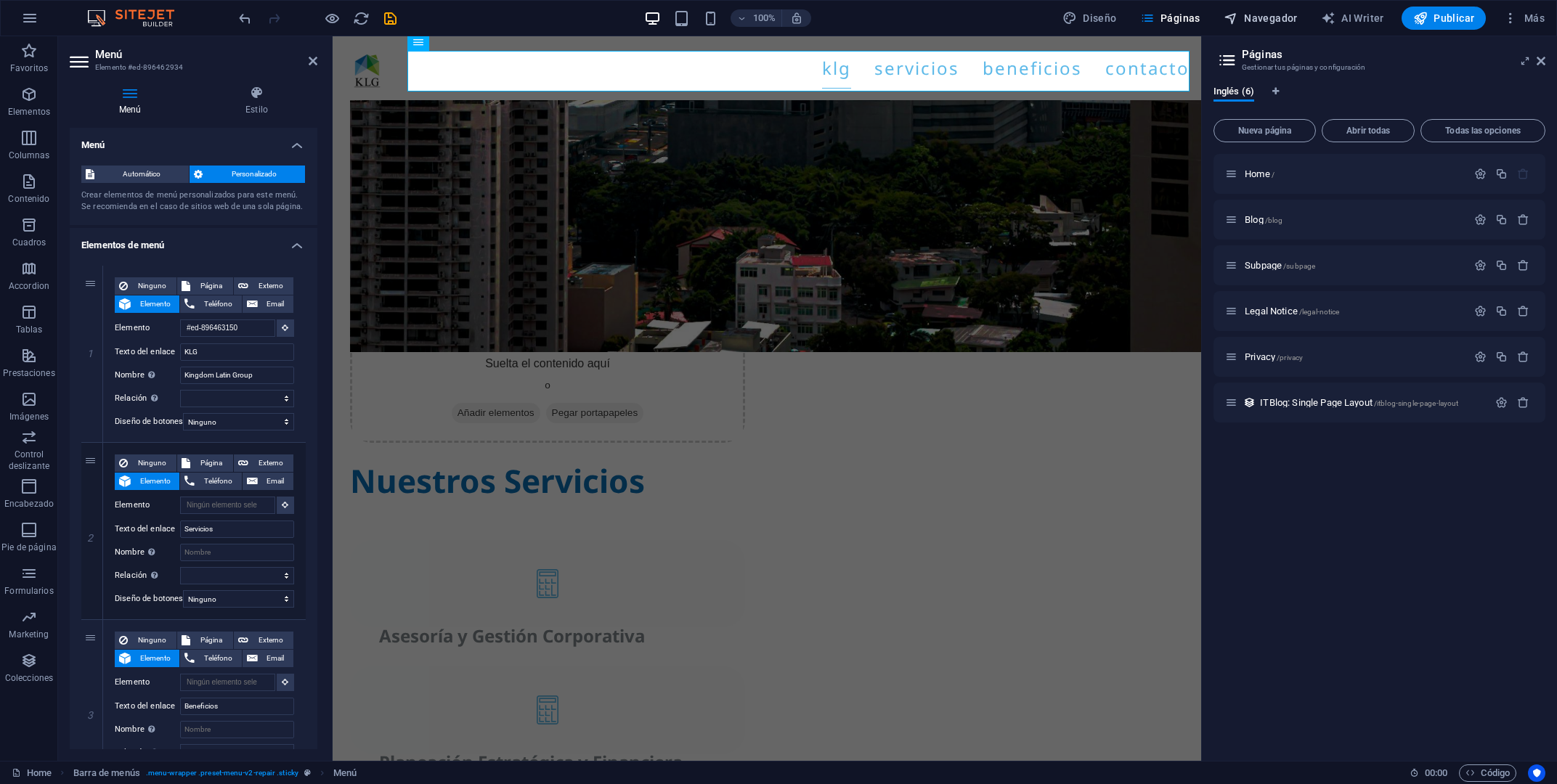
click at [1258, 15] on span "Navegador" at bounding box center [1260, 18] width 74 height 15
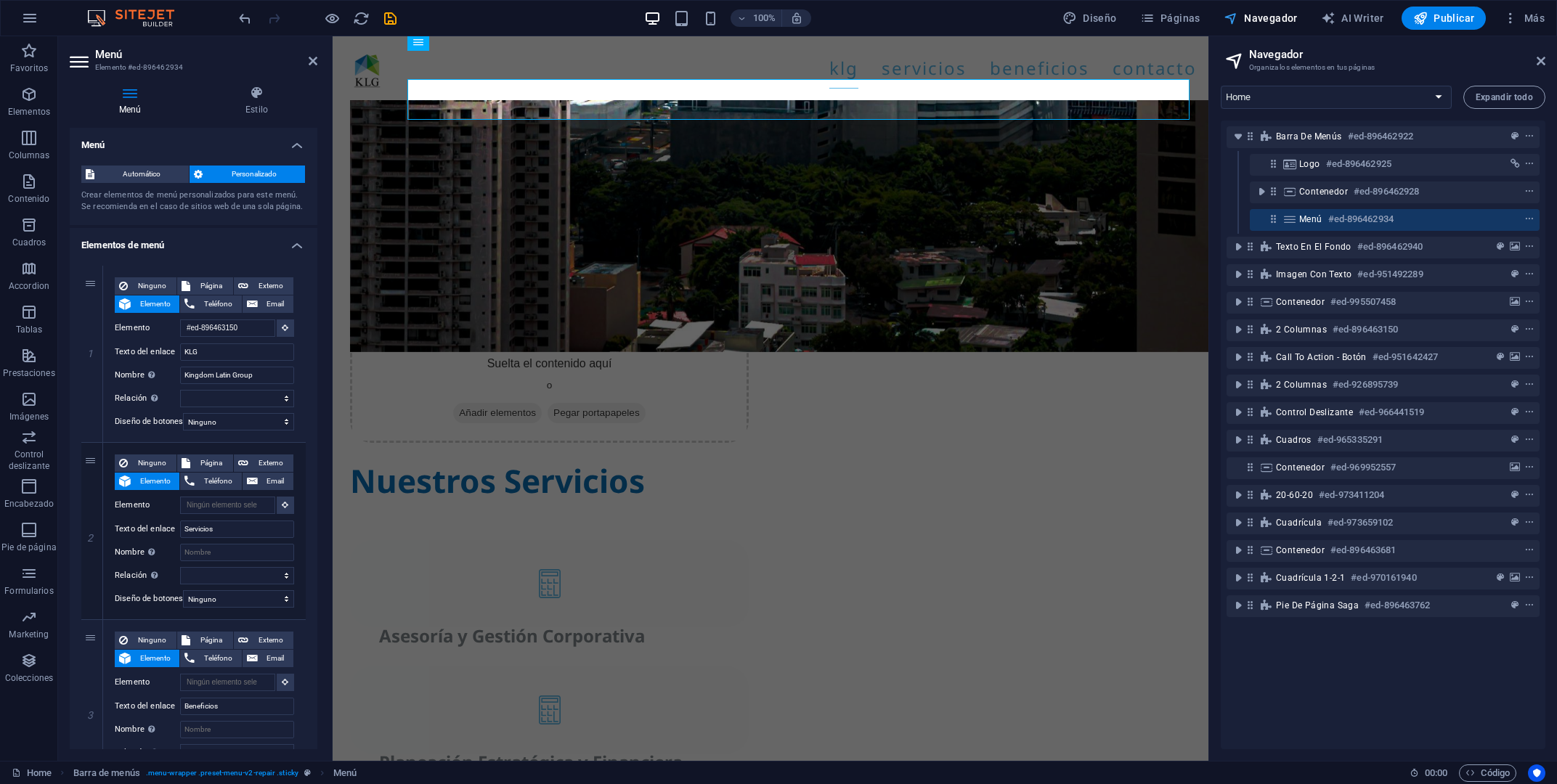
scroll to position [2485, 0]
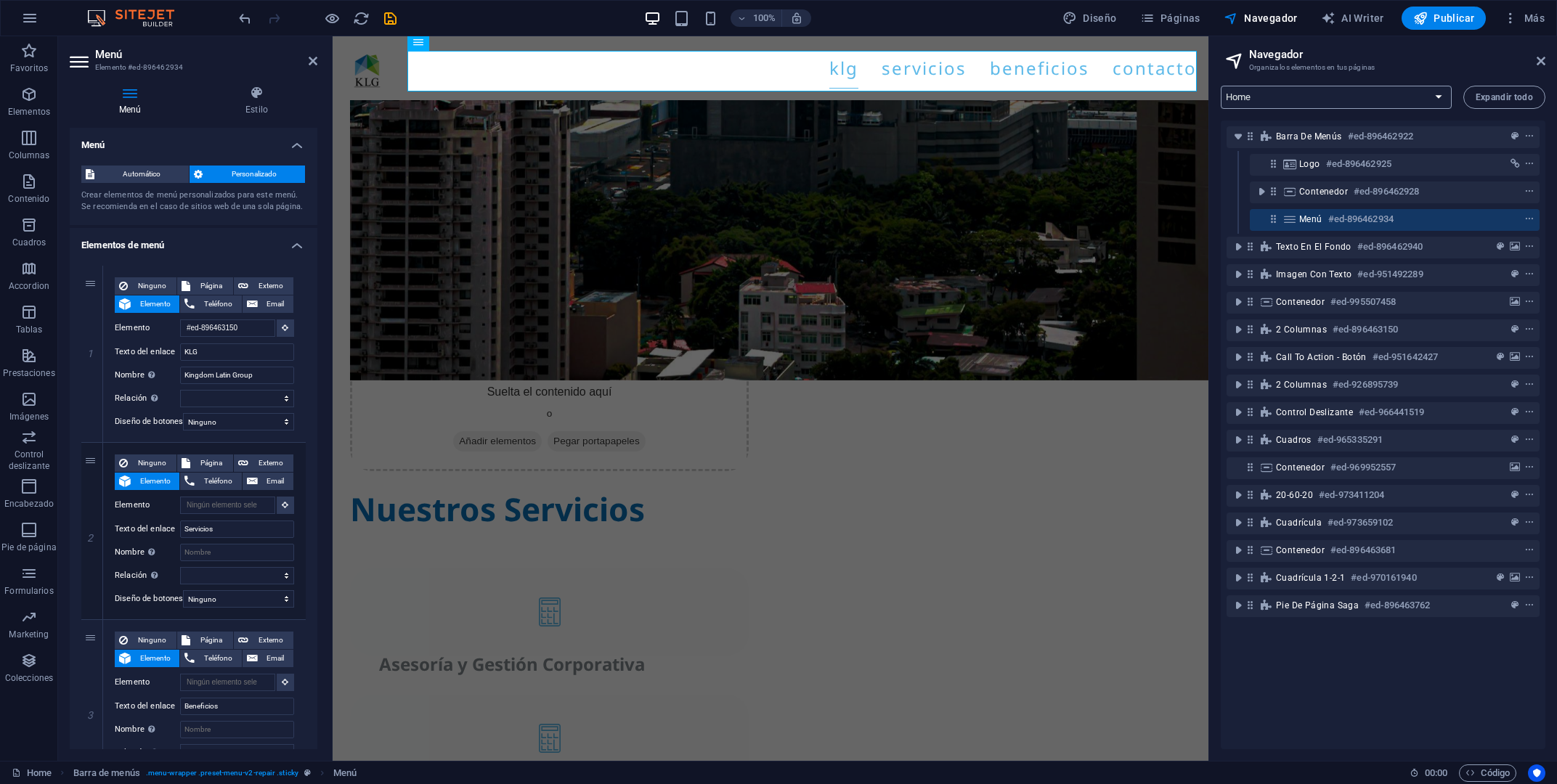
click at [1221, 86] on select "Home Blog Subpage Legal Notice Privacy ITBlog: Single Page Layout" at bounding box center [1336, 97] width 231 height 24
click at [1443, 96] on select "Home Blog Subpage Legal Notice Privacy ITBlog: Single Page Layout" at bounding box center [1336, 97] width 231 height 24
click at [1504, 97] on span "Expandir todo" at bounding box center [1504, 97] width 58 height 9
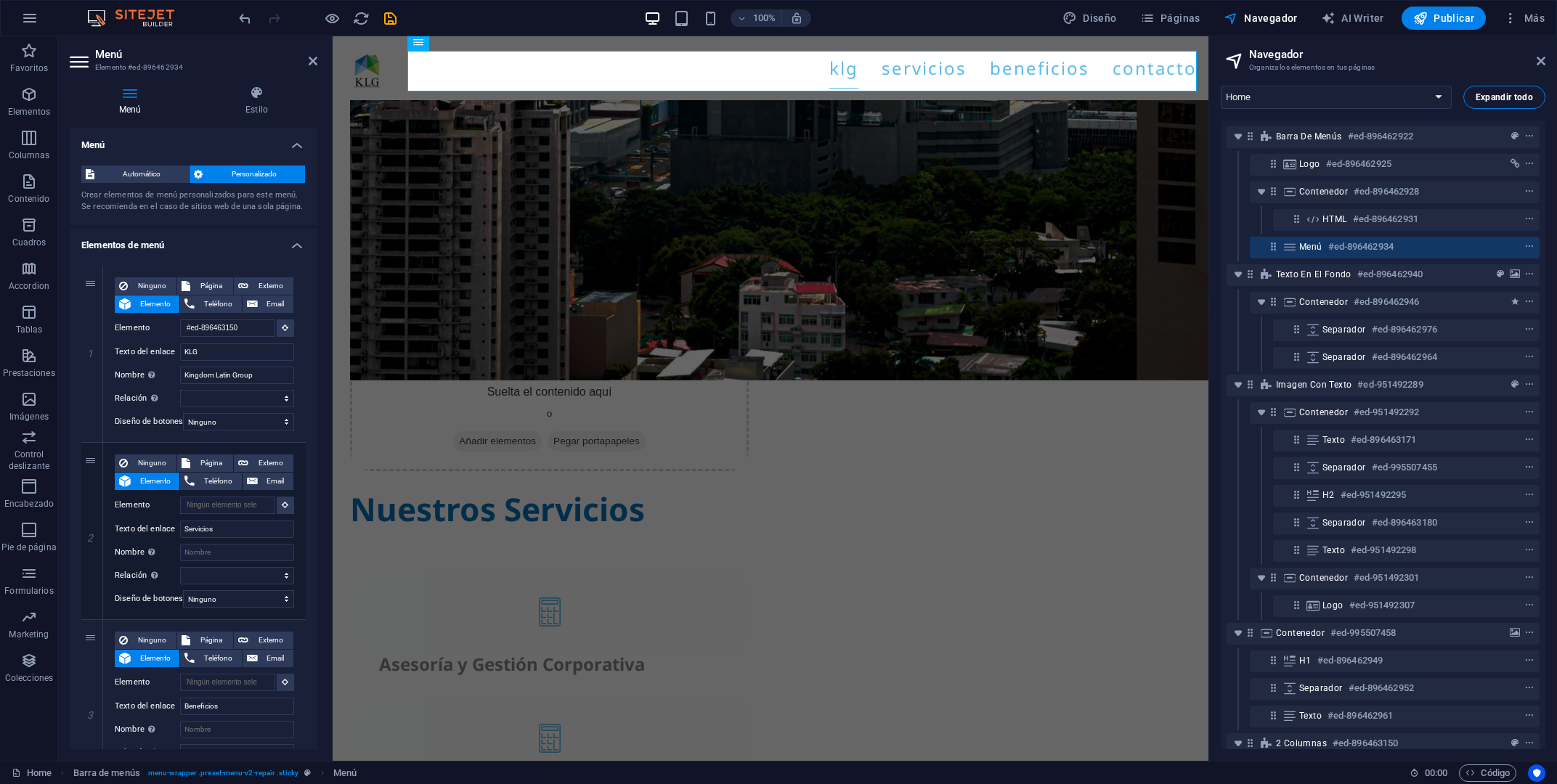
click at [1504, 97] on span "Expandir todo" at bounding box center [1504, 97] width 58 height 9
